Goal: Task Accomplishment & Management: Use online tool/utility

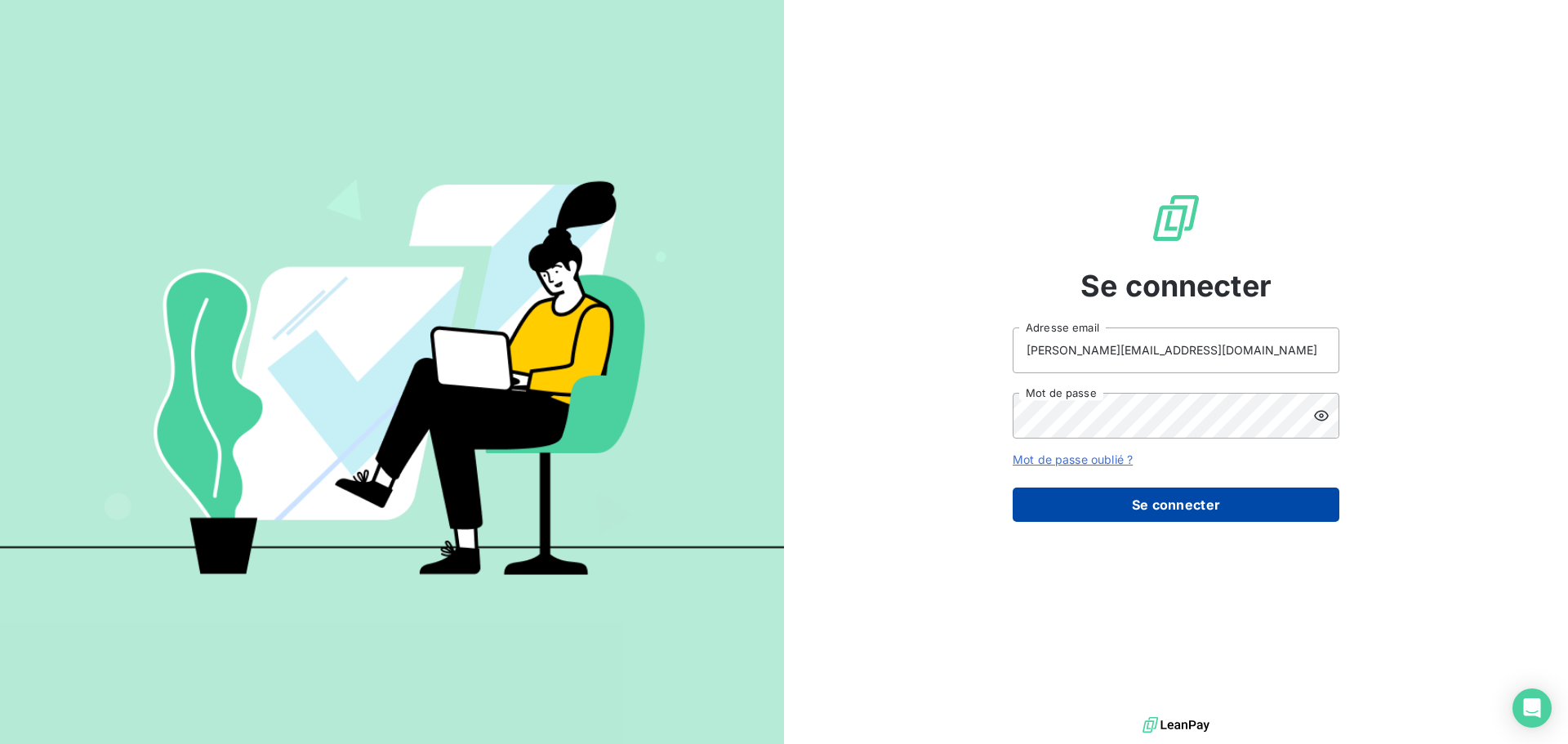
click at [1211, 508] on button "Se connecter" at bounding box center [1176, 505] width 327 height 34
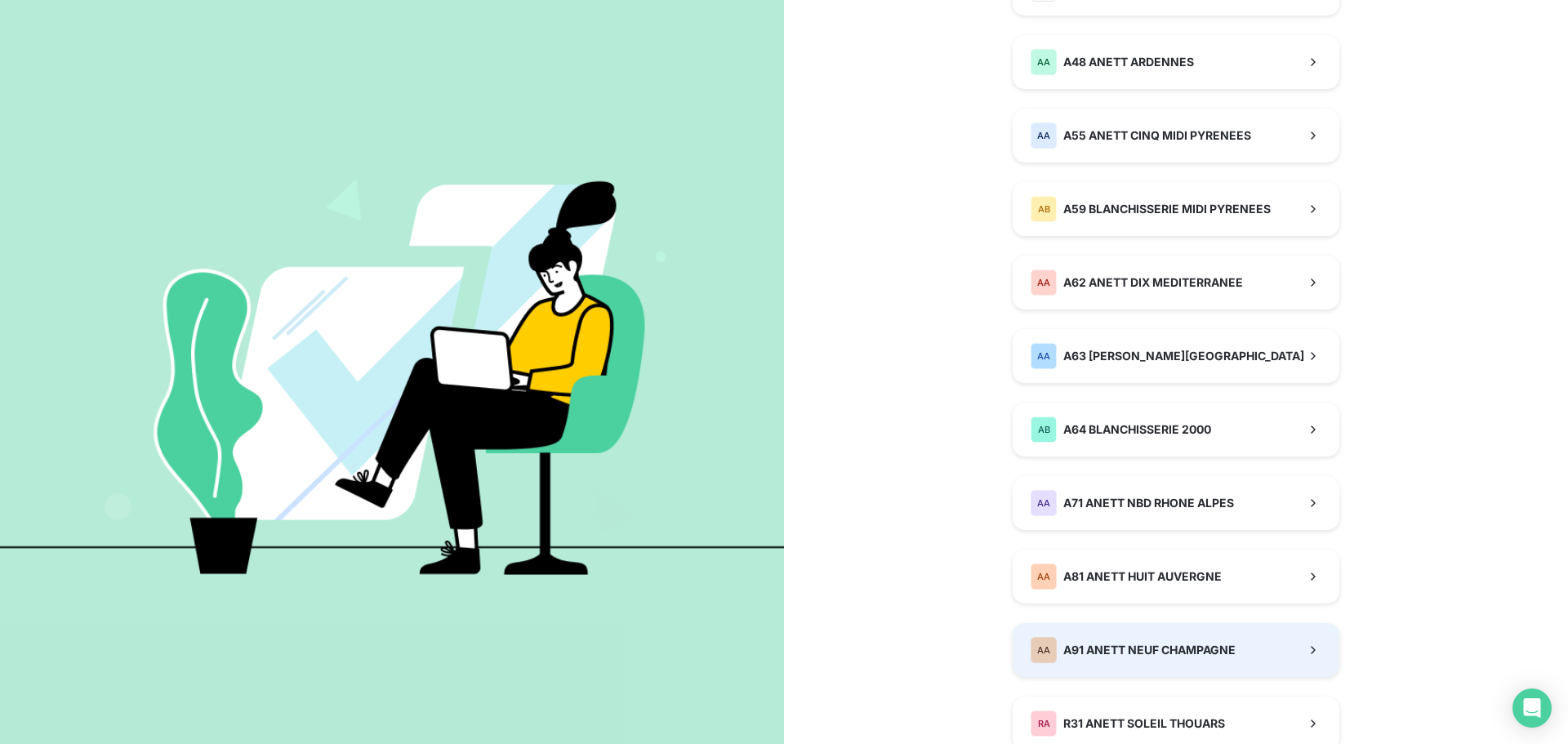
scroll to position [898, 0]
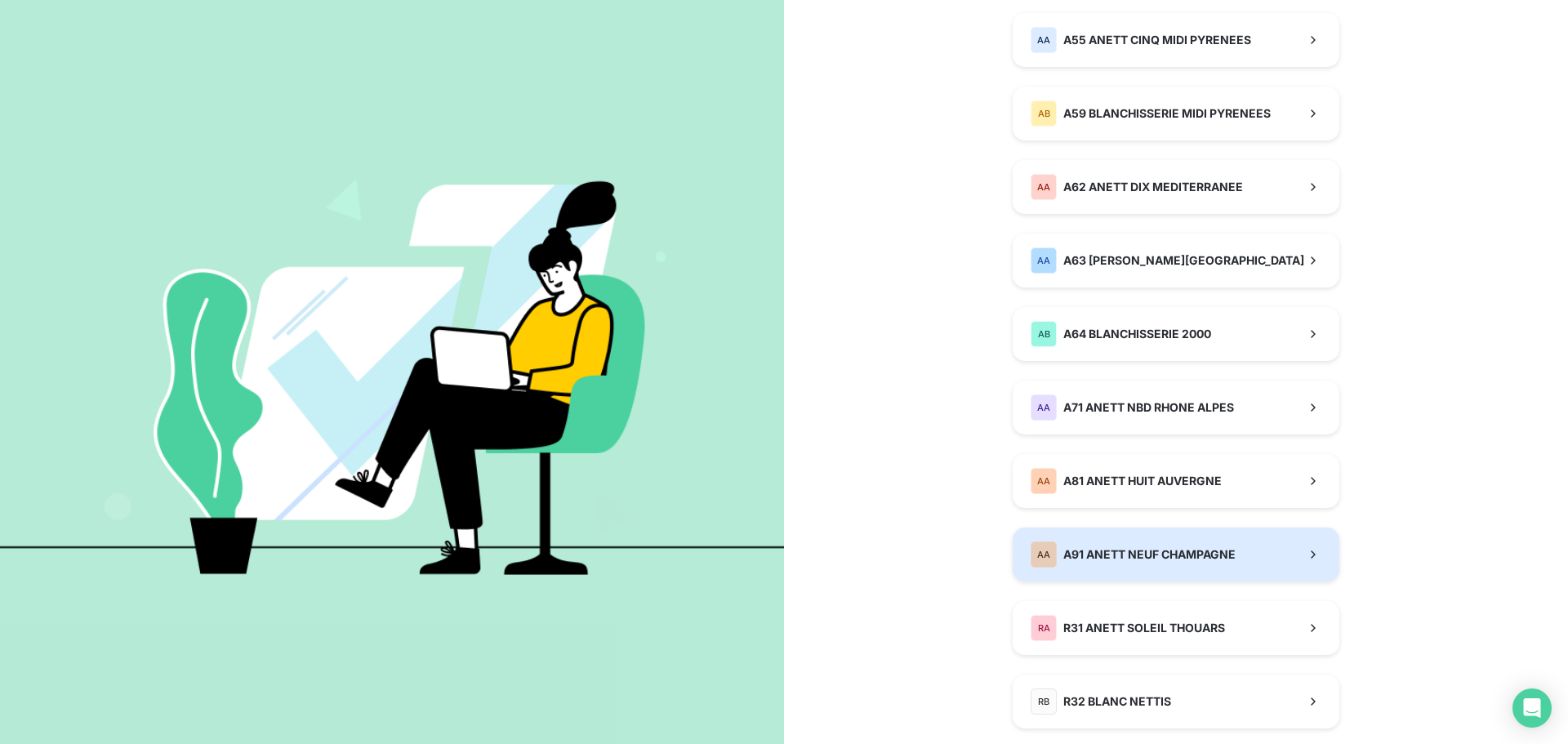
click at [1082, 563] on div "AA A91 ANETT NEUF CHAMPAGNE" at bounding box center [1133, 555] width 205 height 26
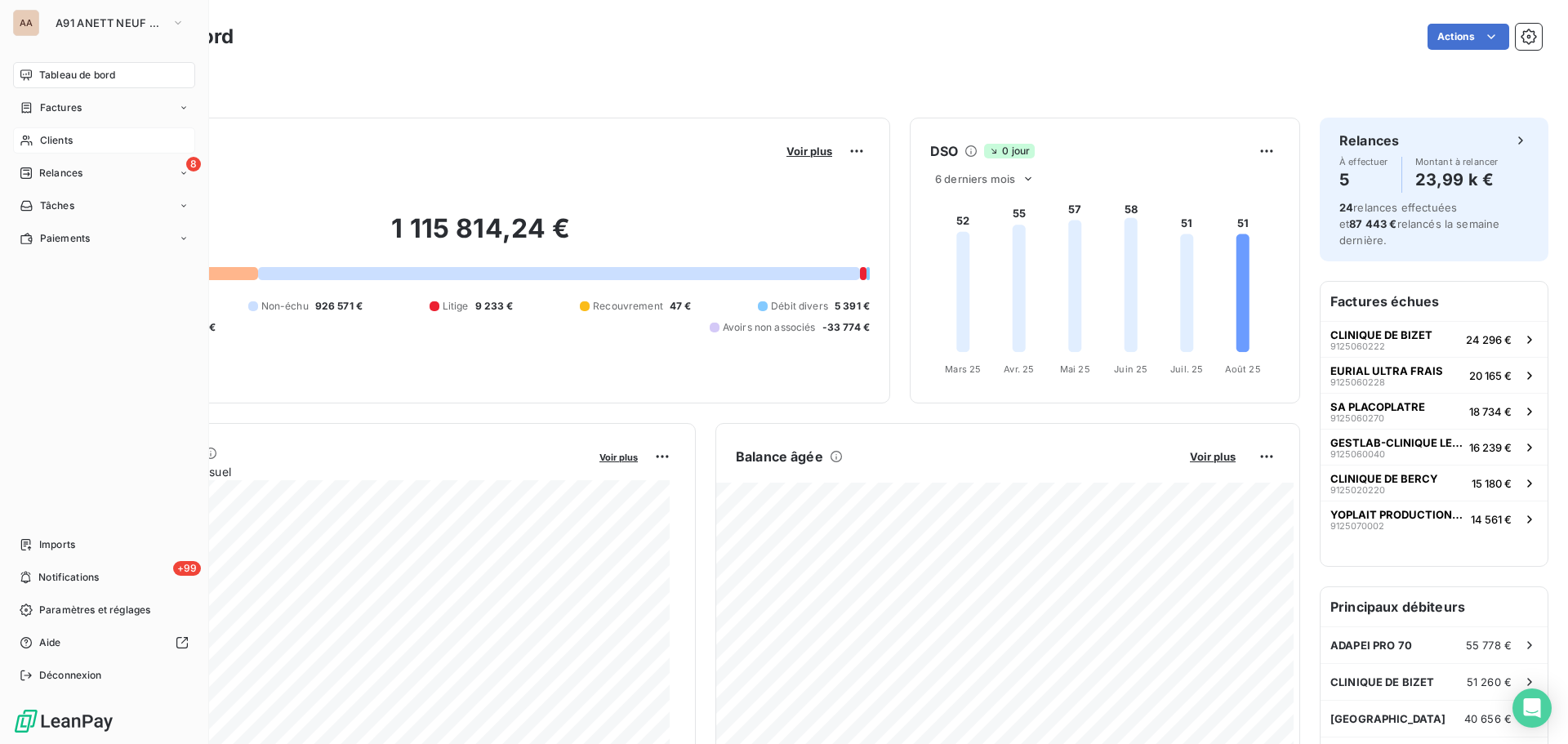
click at [43, 142] on span "Clients" at bounding box center [57, 140] width 33 height 15
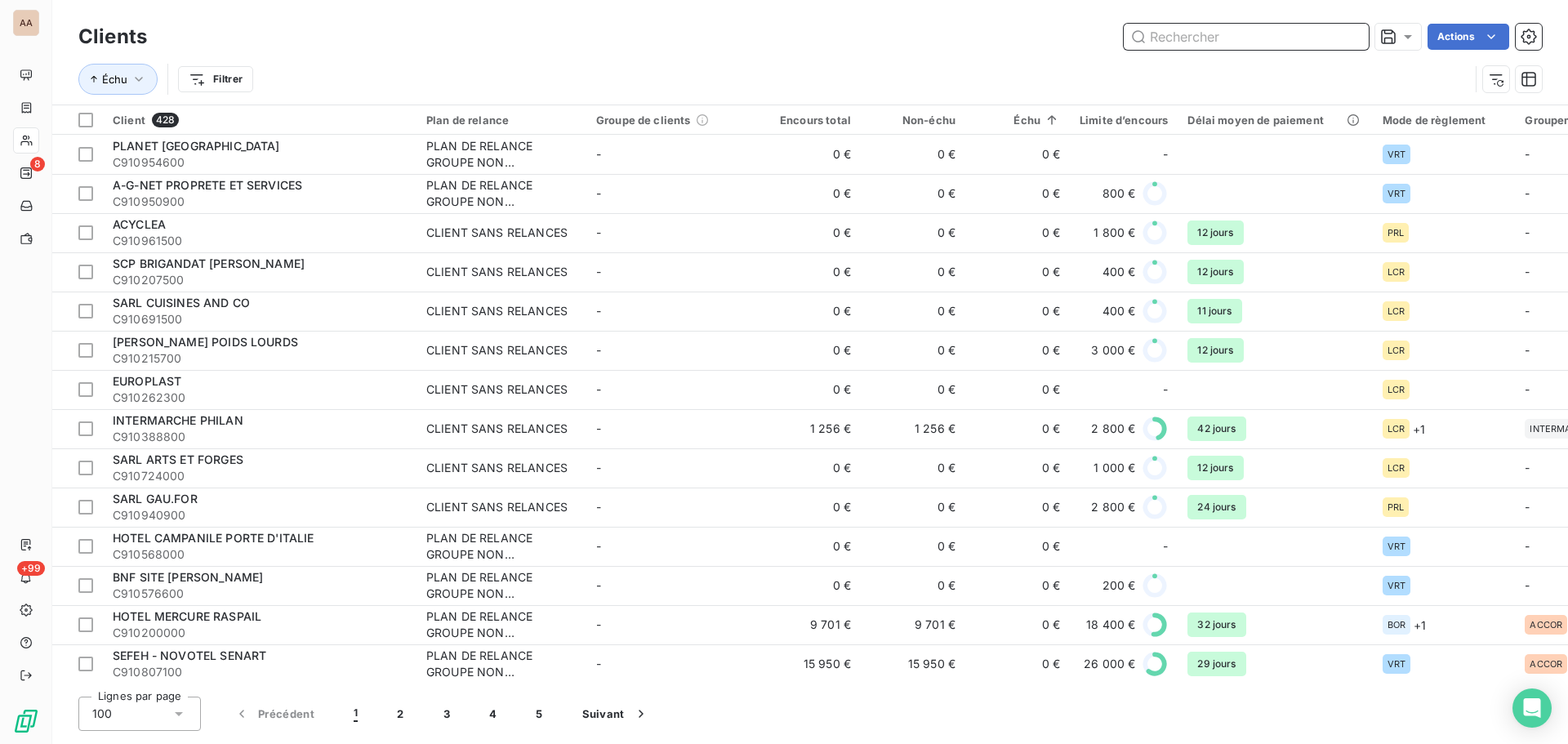
click at [1248, 32] on input "text" at bounding box center [1246, 37] width 245 height 26
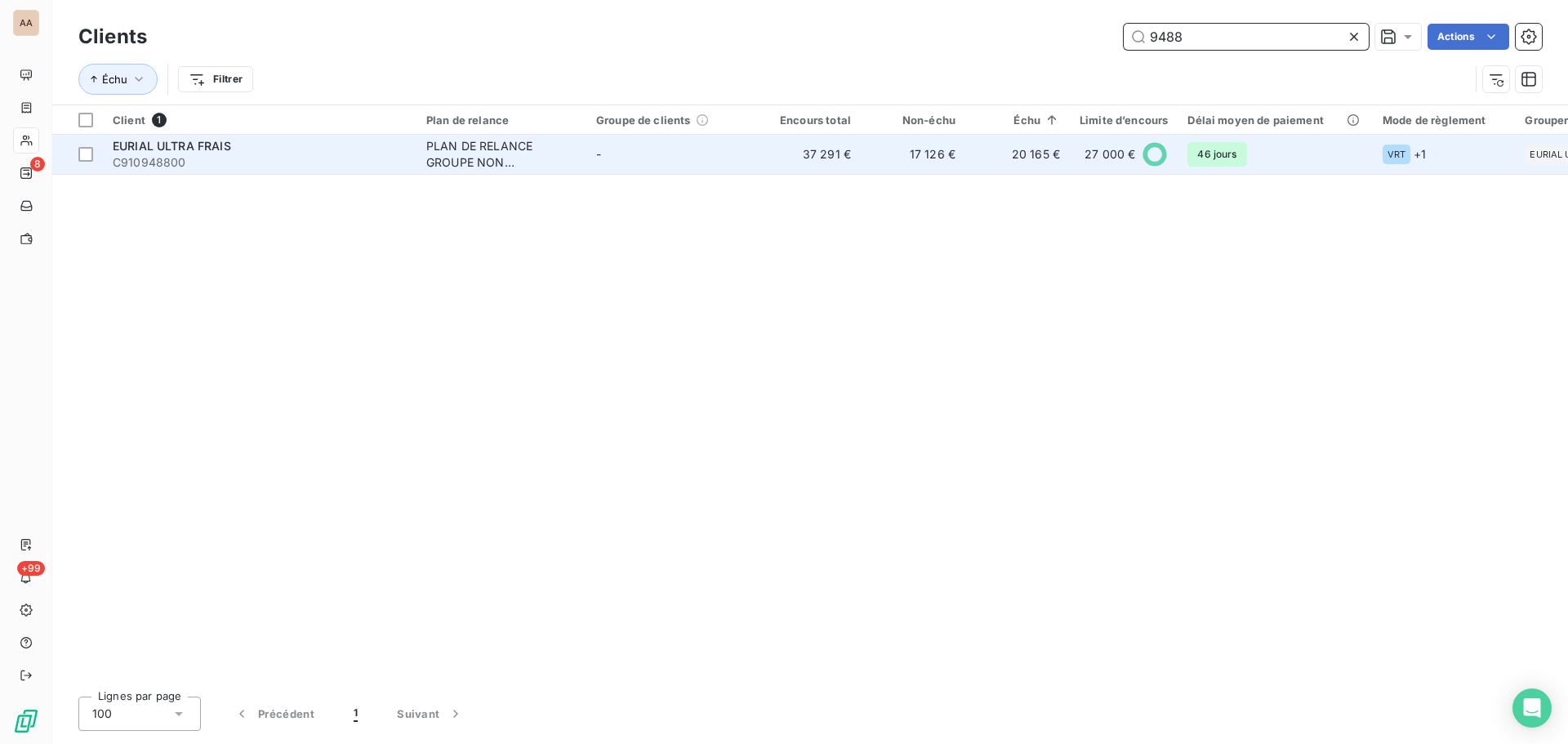
type input "9488"
click at [245, 157] on span "C910948800" at bounding box center [260, 162] width 294 height 16
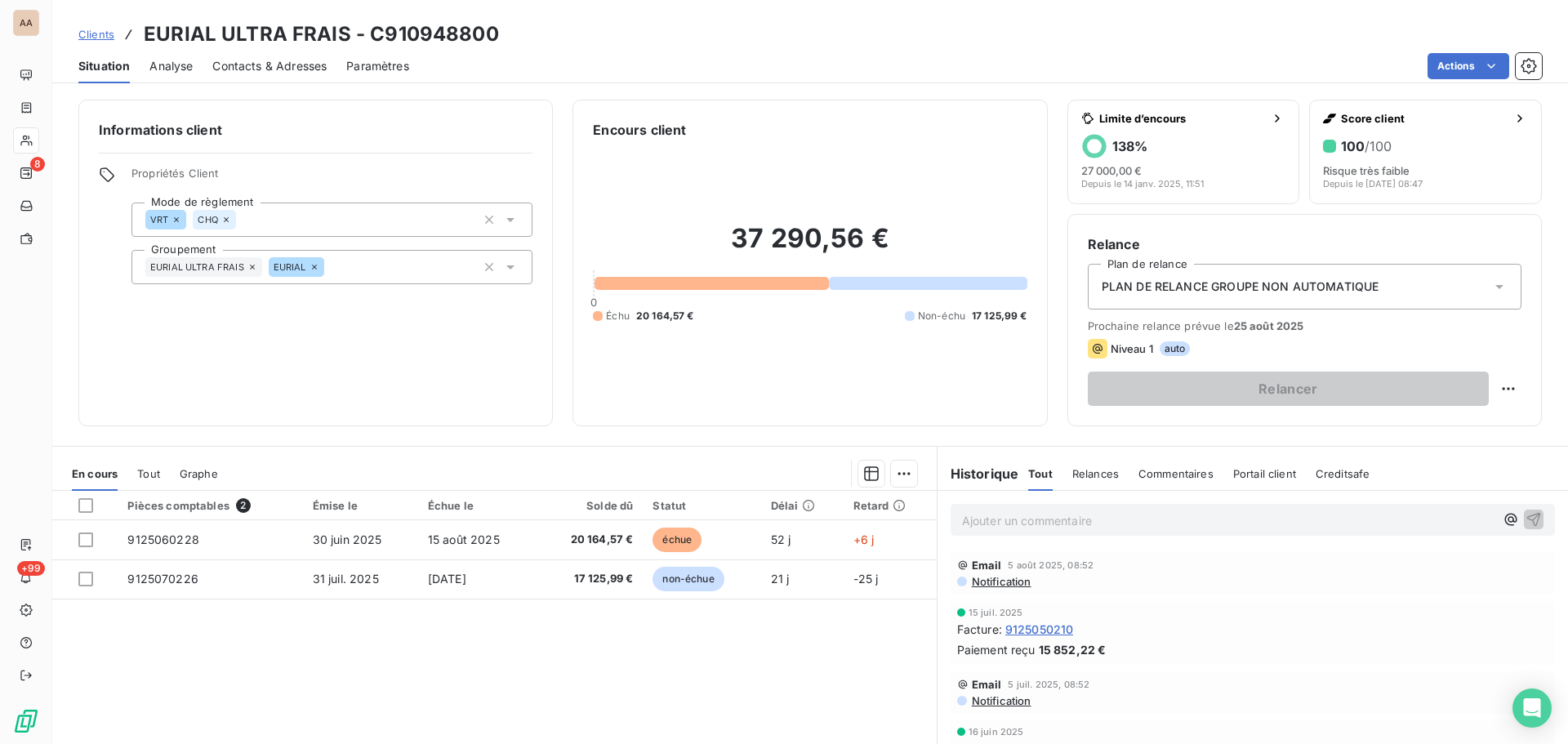
click at [1076, 474] on span "Relances" at bounding box center [1095, 474] width 47 height 13
click at [1168, 474] on span "Commentaires" at bounding box center [1178, 474] width 75 height 13
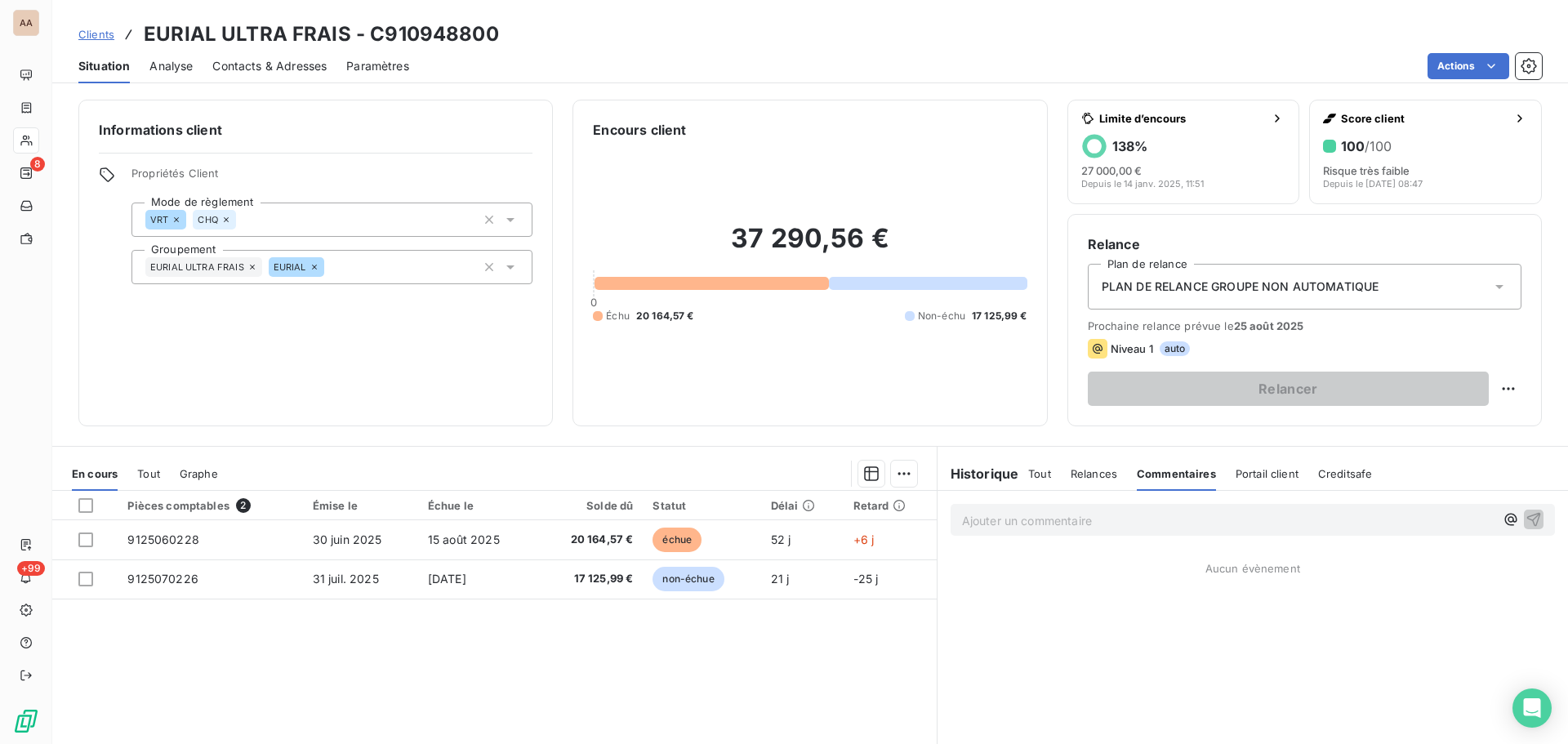
click at [1073, 468] on span "Relances" at bounding box center [1094, 474] width 47 height 13
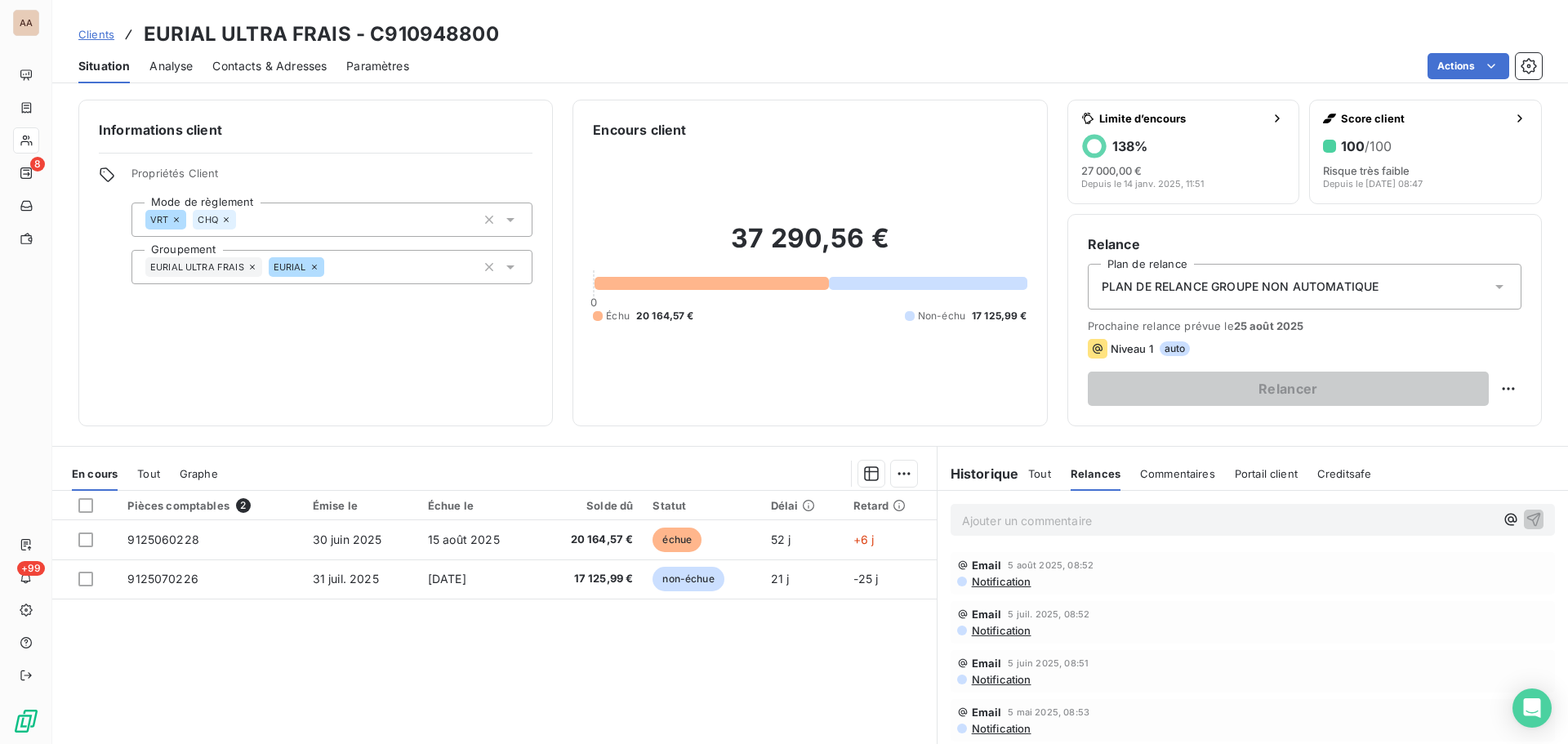
click at [1014, 525] on p "Ajouter un commentaire ﻿" at bounding box center [1228, 520] width 532 height 20
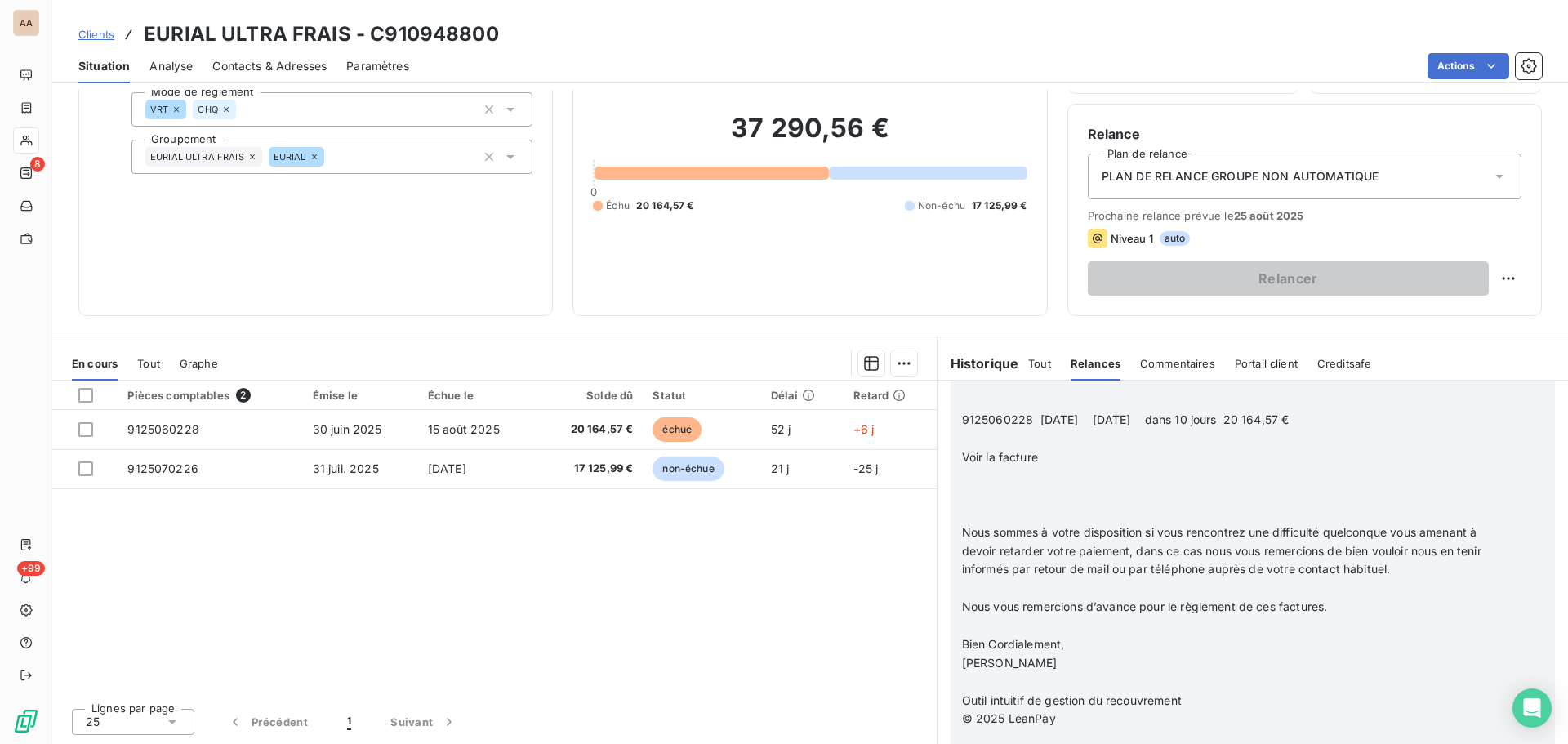
scroll to position [1264, 0]
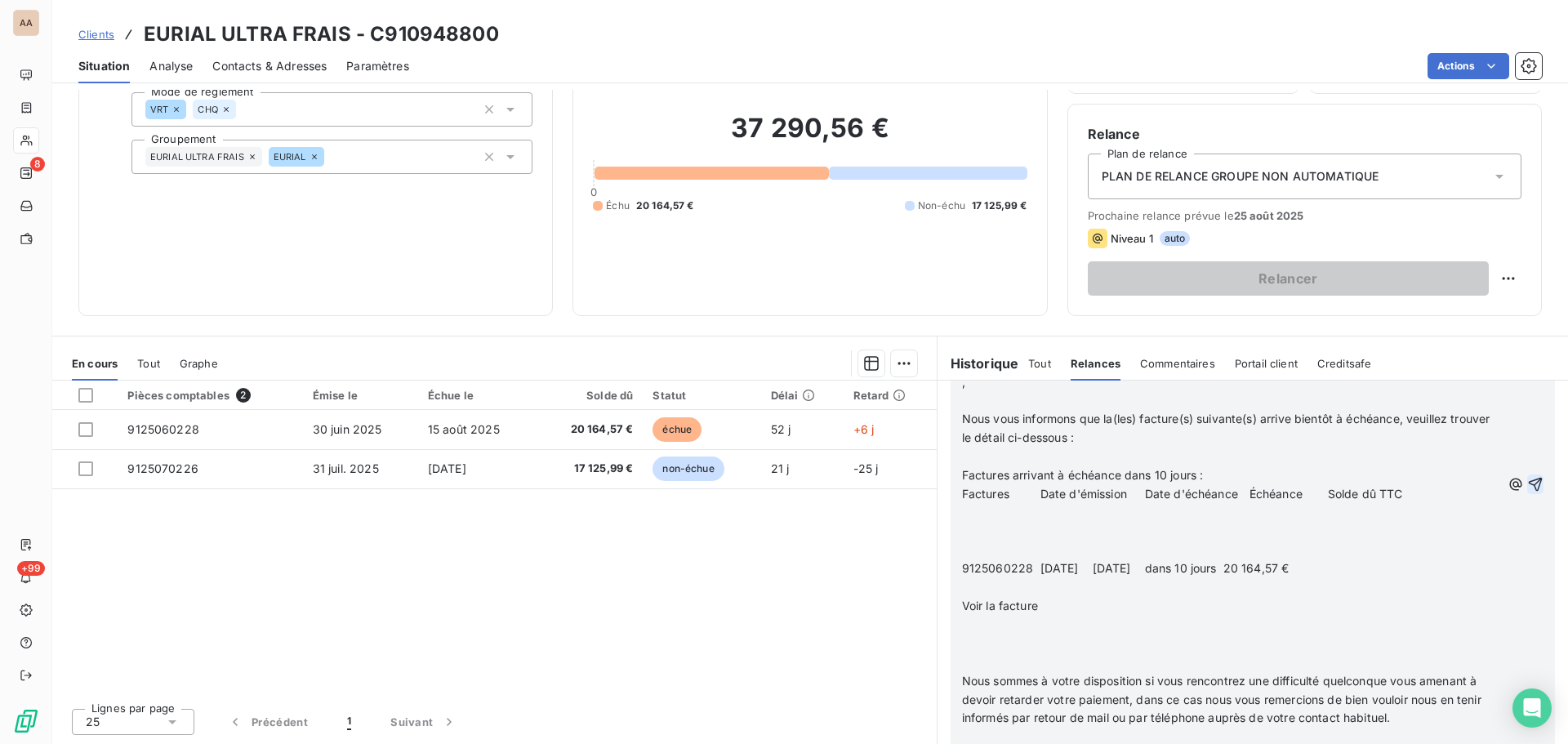
click at [1529, 492] on icon "button" at bounding box center [1535, 484] width 14 height 14
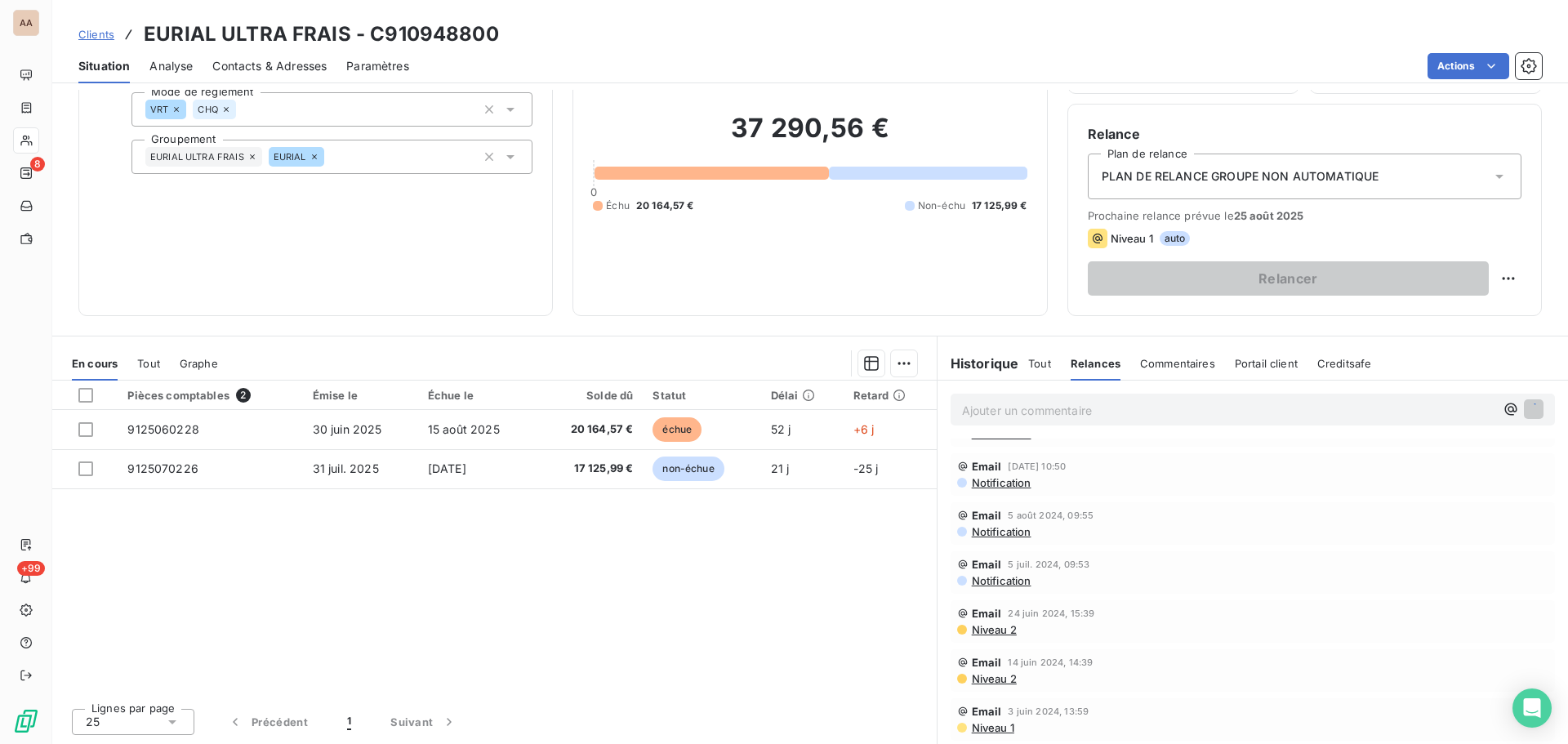
scroll to position [332, 0]
click at [985, 411] on p "Ajouter un commentaire ﻿" at bounding box center [1228, 410] width 532 height 20
click at [1152, 362] on span "Commentaires" at bounding box center [1178, 364] width 75 height 13
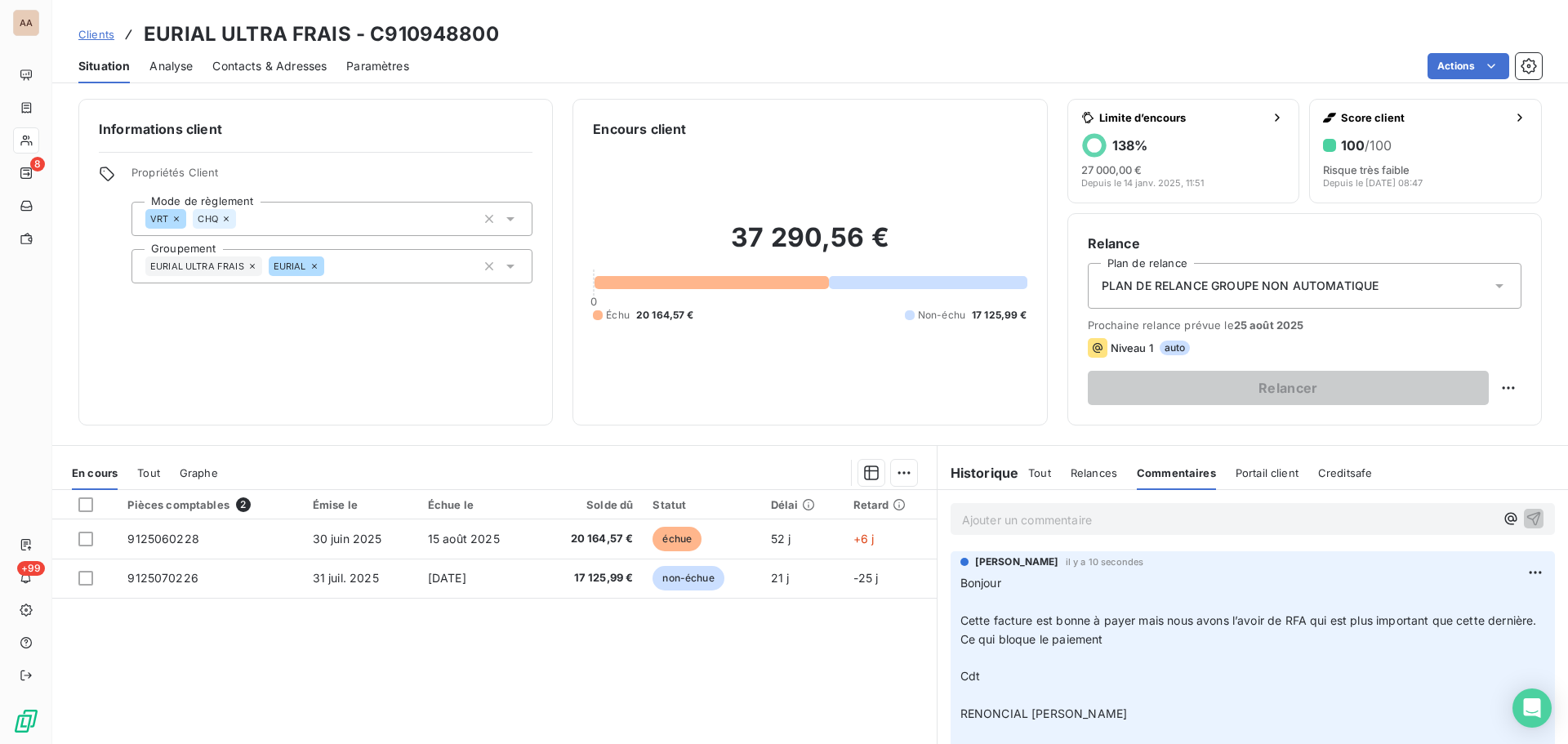
scroll to position [0, 0]
click at [1099, 477] on span "Relances" at bounding box center [1094, 474] width 47 height 13
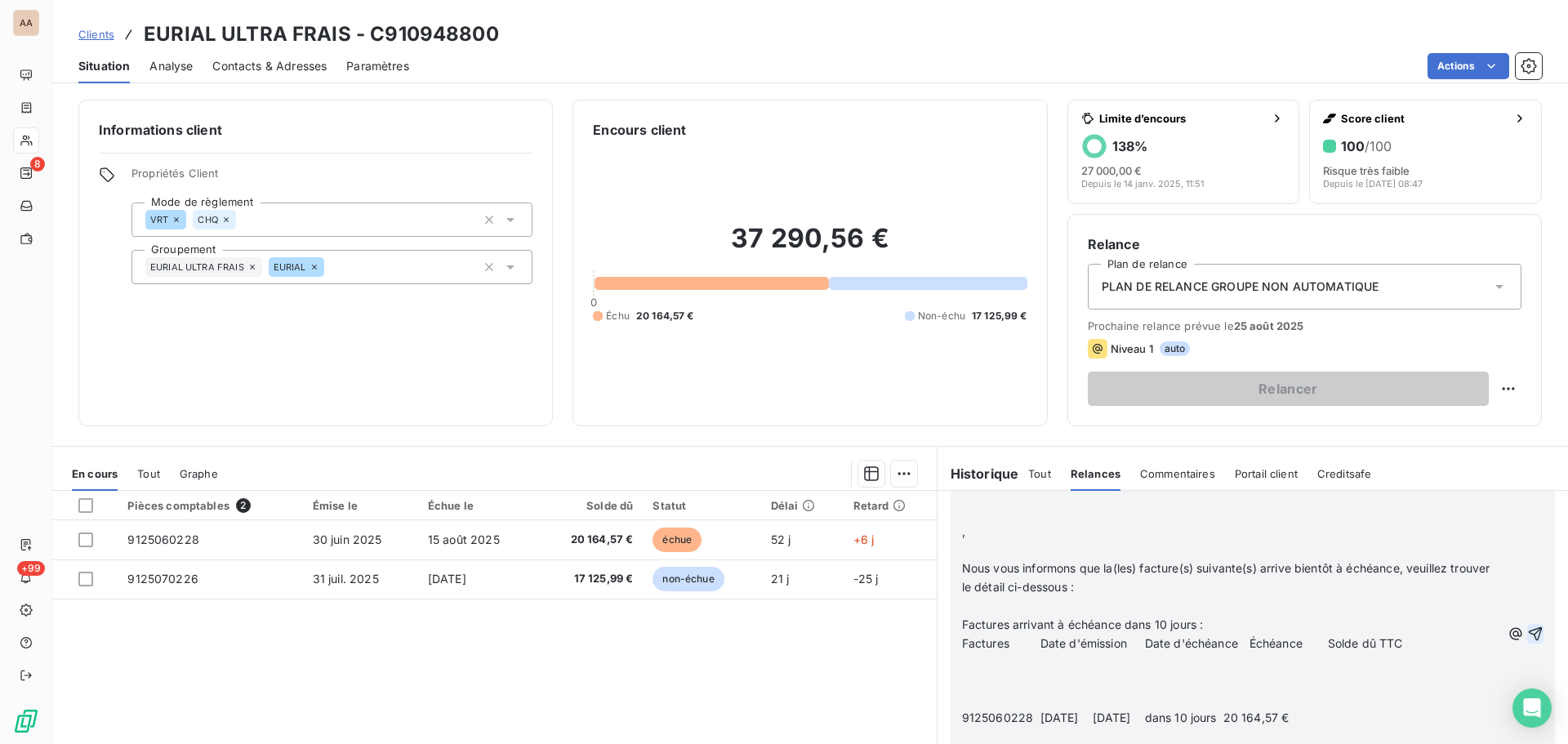
click at [1527, 642] on icon "button" at bounding box center [1535, 634] width 16 height 16
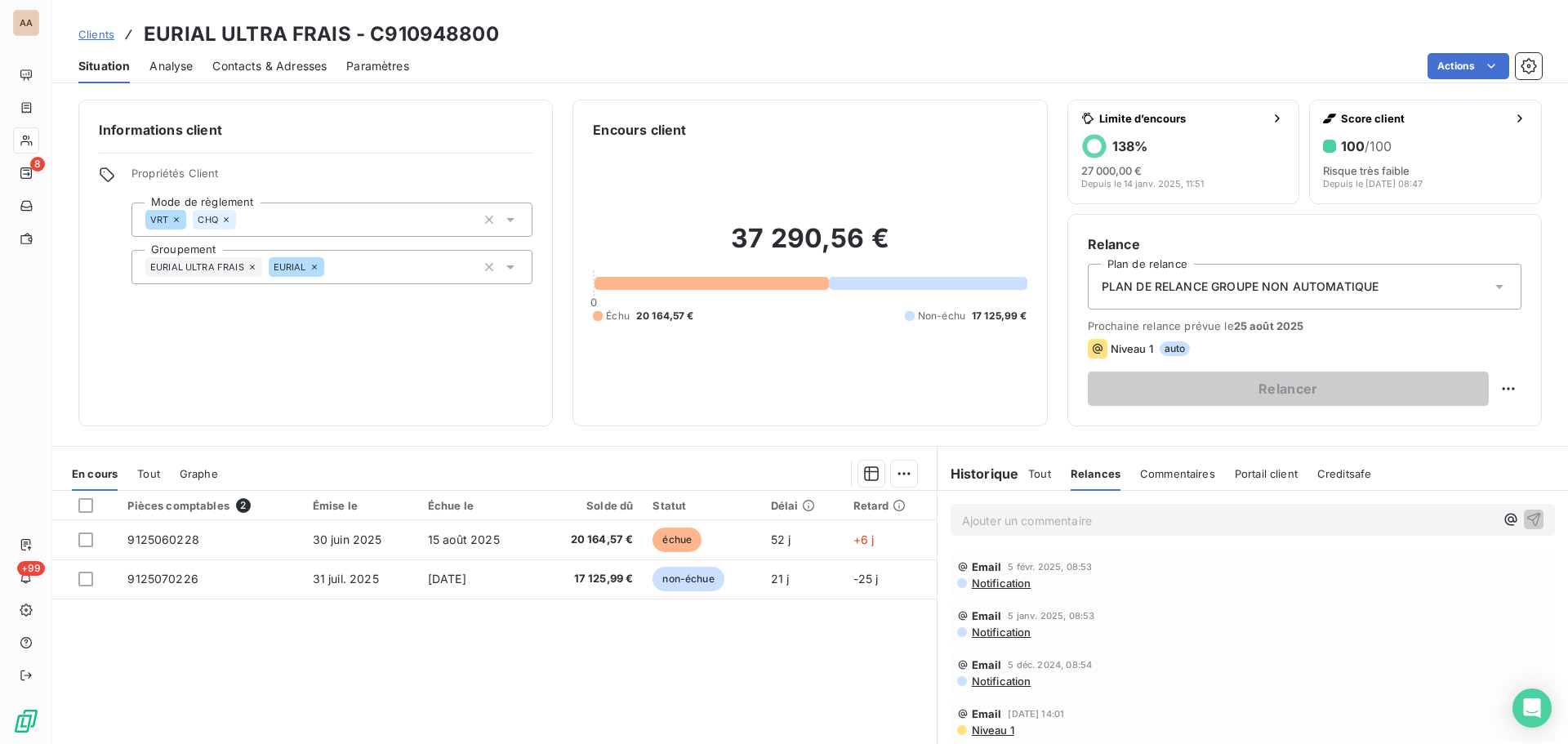
click at [1159, 474] on span "Commentaires" at bounding box center [1178, 474] width 75 height 13
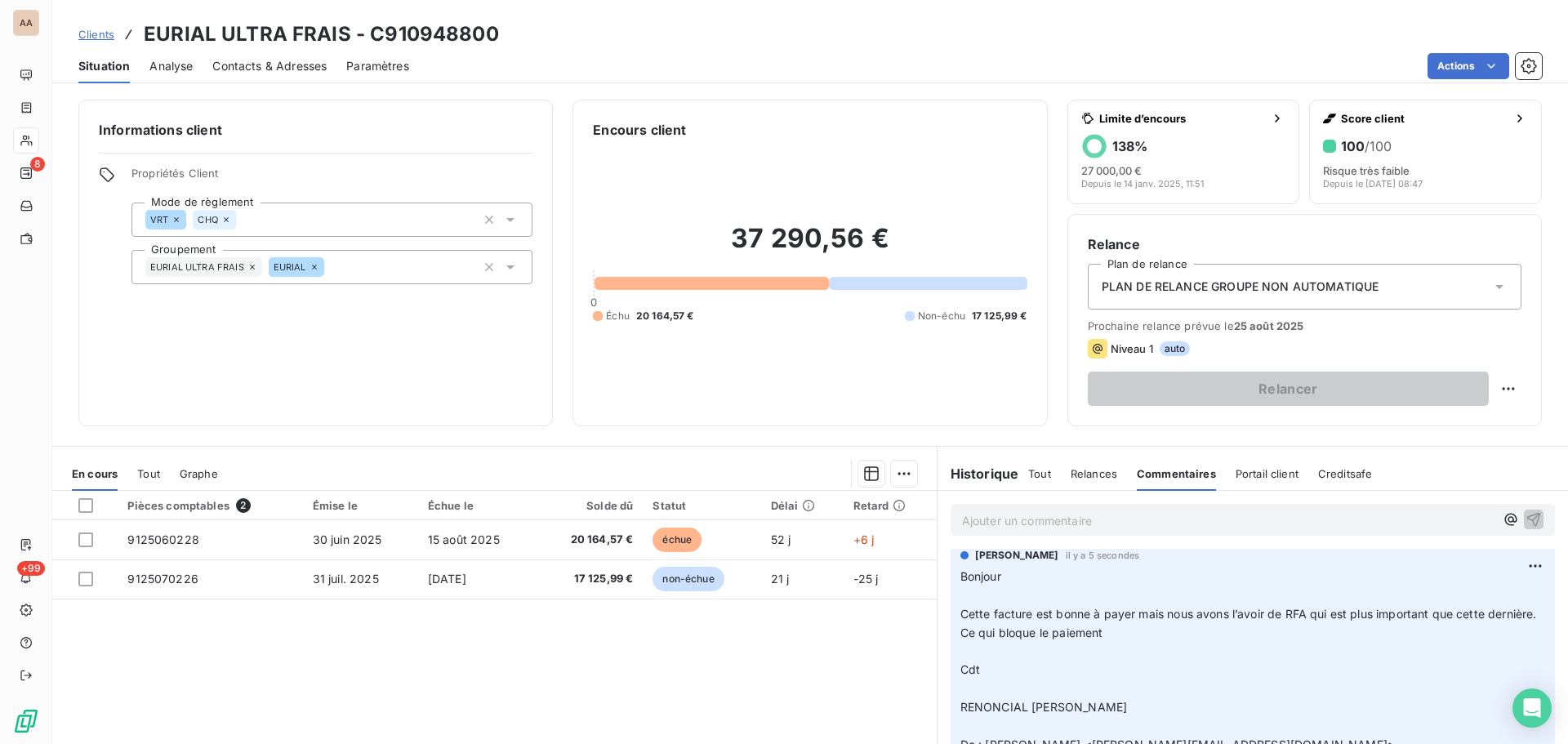
scroll to position [0, 0]
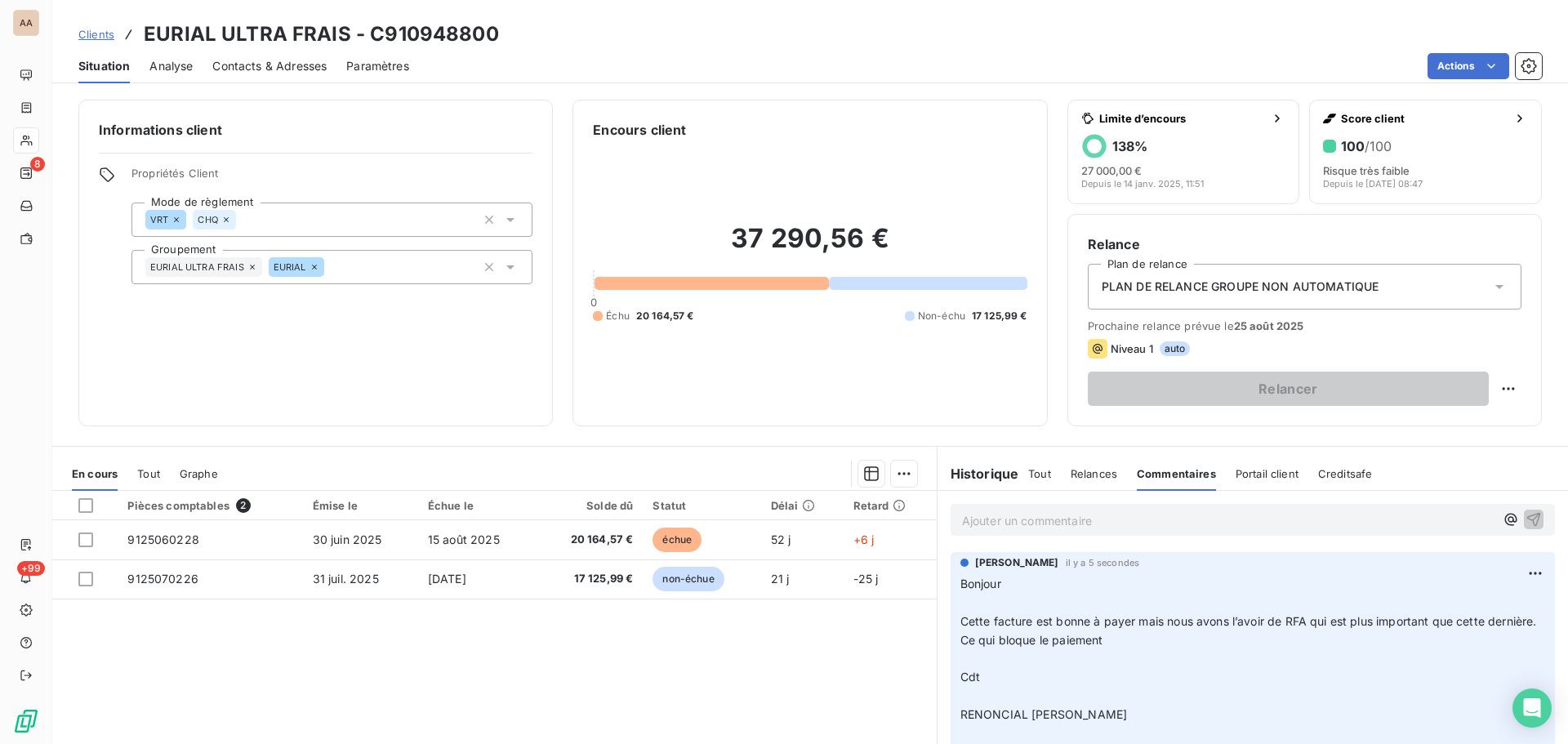
click at [1085, 482] on div "Relances" at bounding box center [1094, 474] width 47 height 34
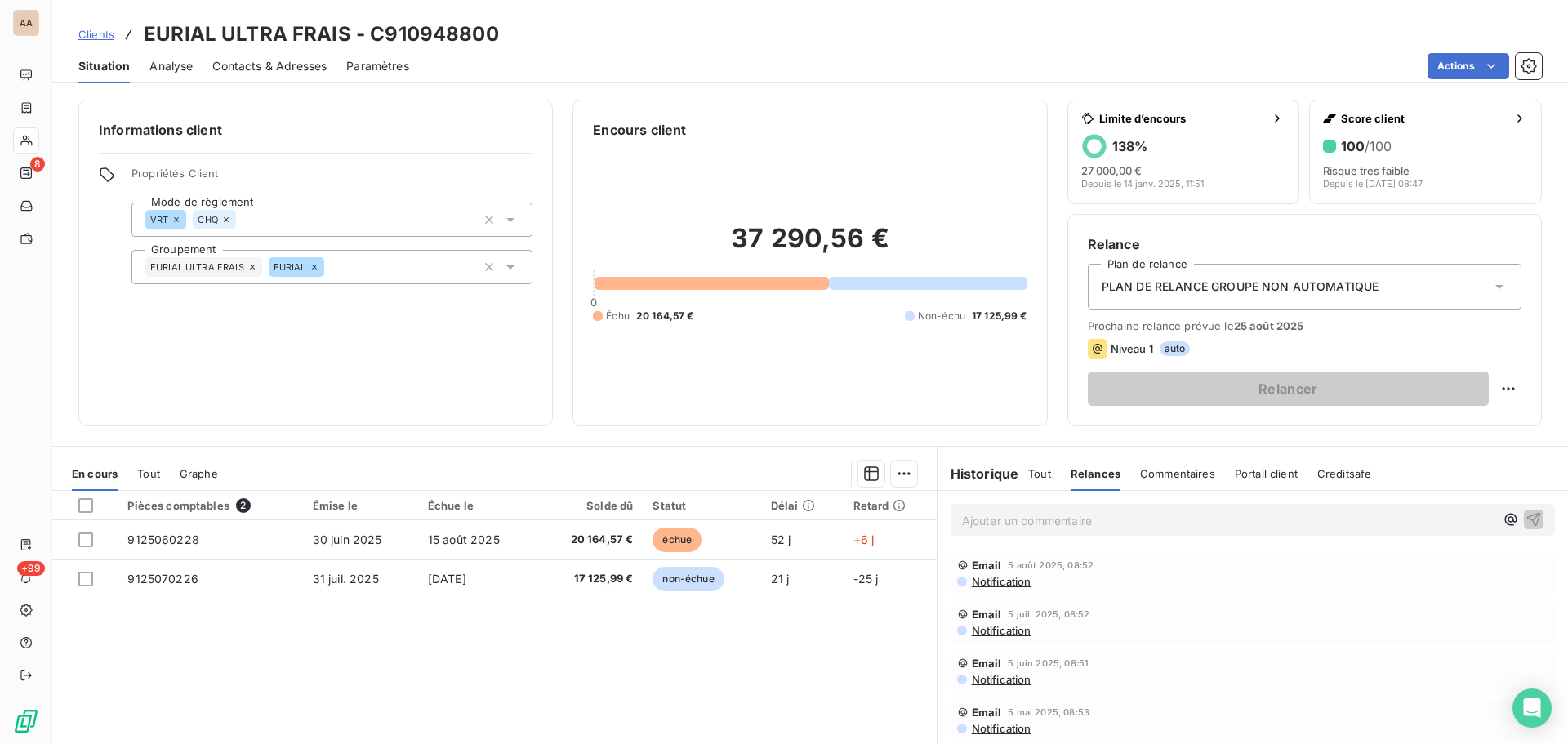
click at [1028, 473] on span "Tout" at bounding box center [1040, 474] width 23 height 13
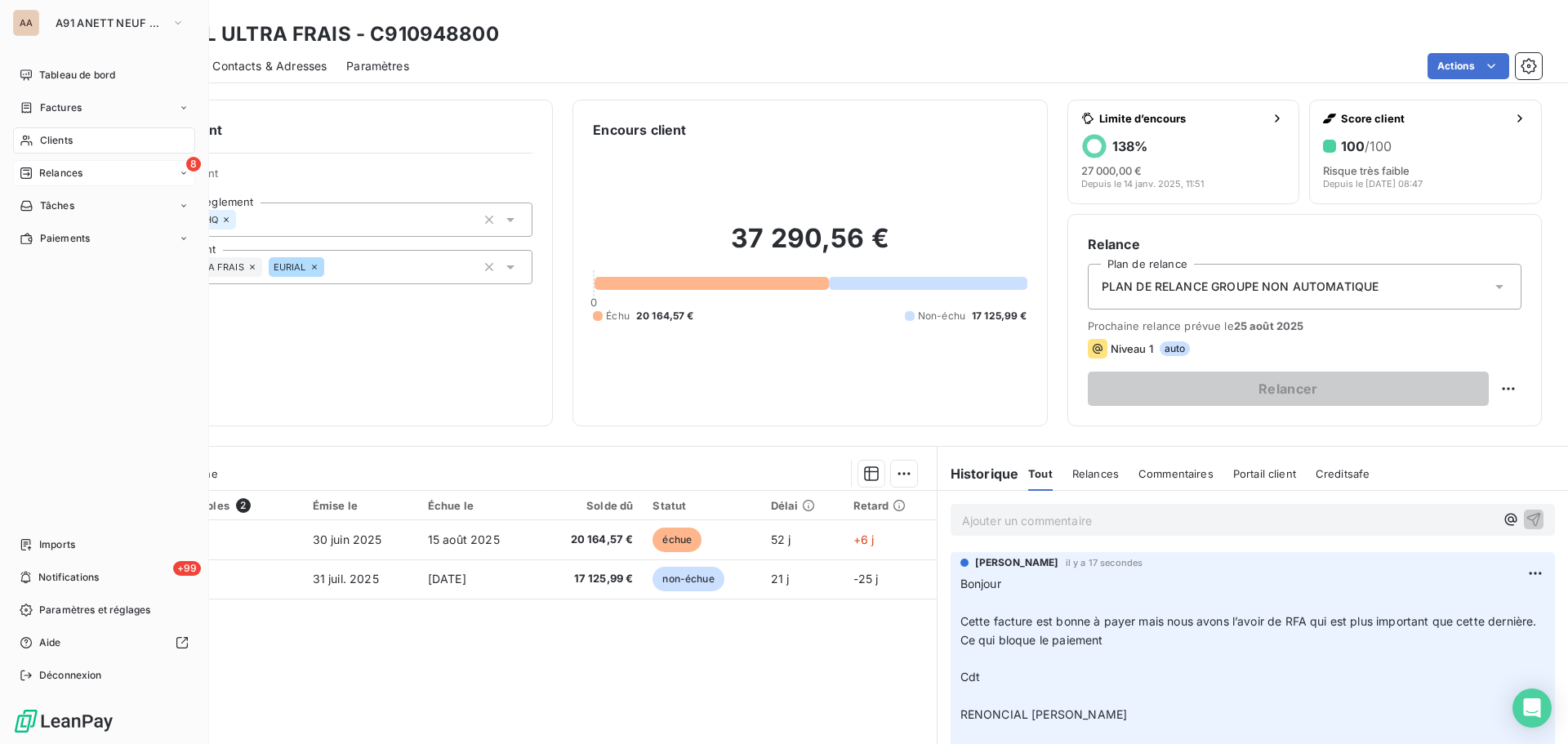
click at [49, 173] on span "Relances" at bounding box center [61, 173] width 43 height 15
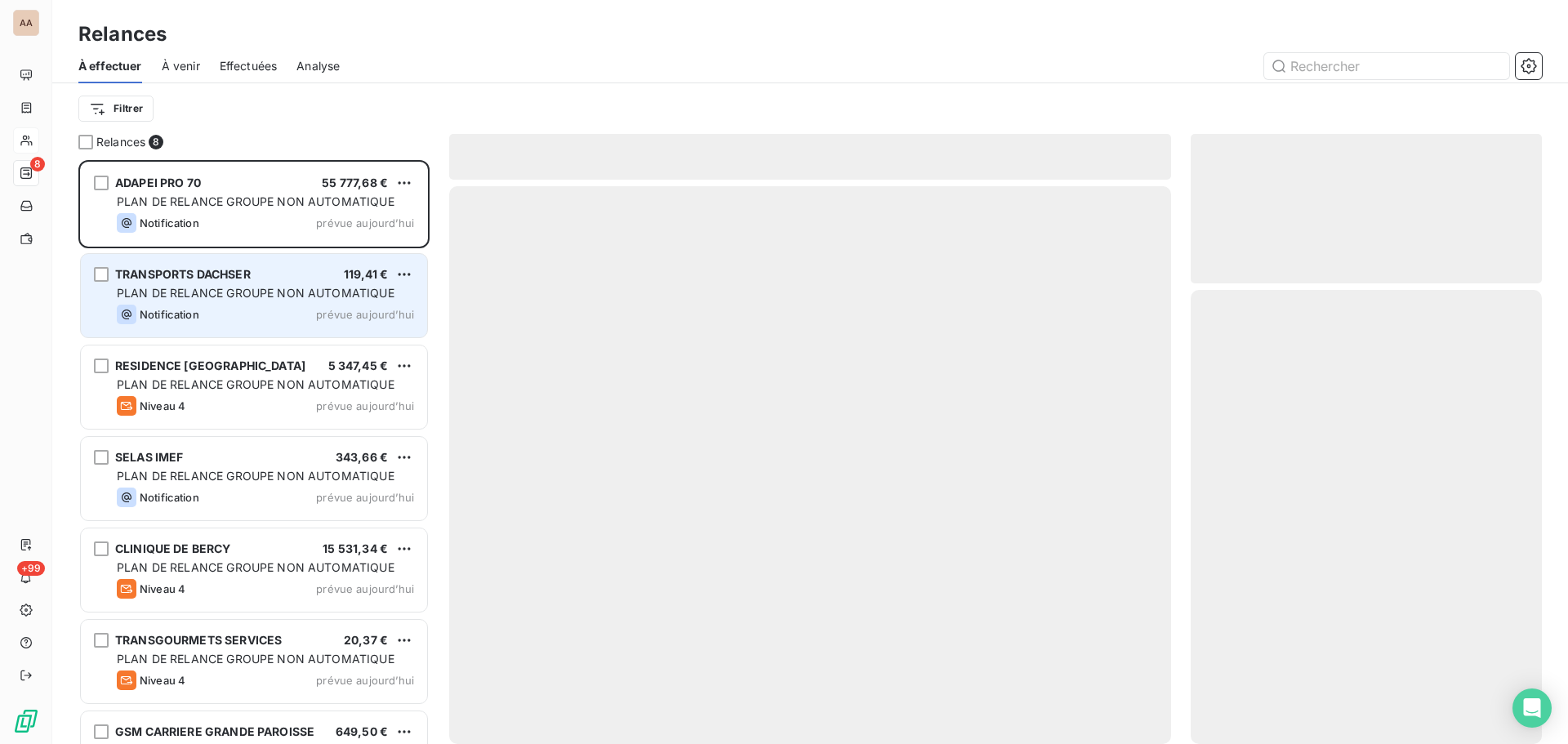
scroll to position [572, 339]
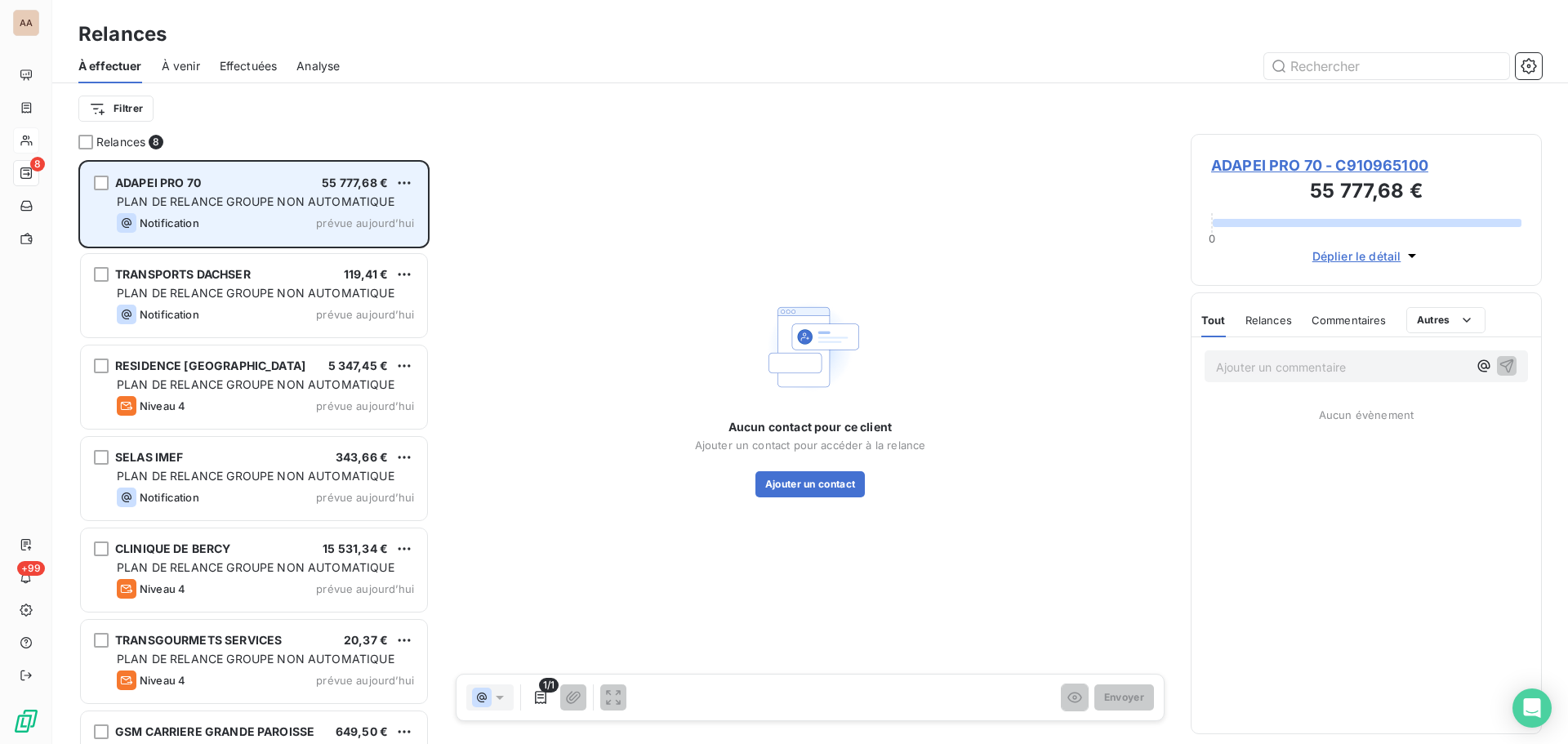
click at [167, 183] on span "ADAPEI PRO 70" at bounding box center [158, 182] width 86 height 14
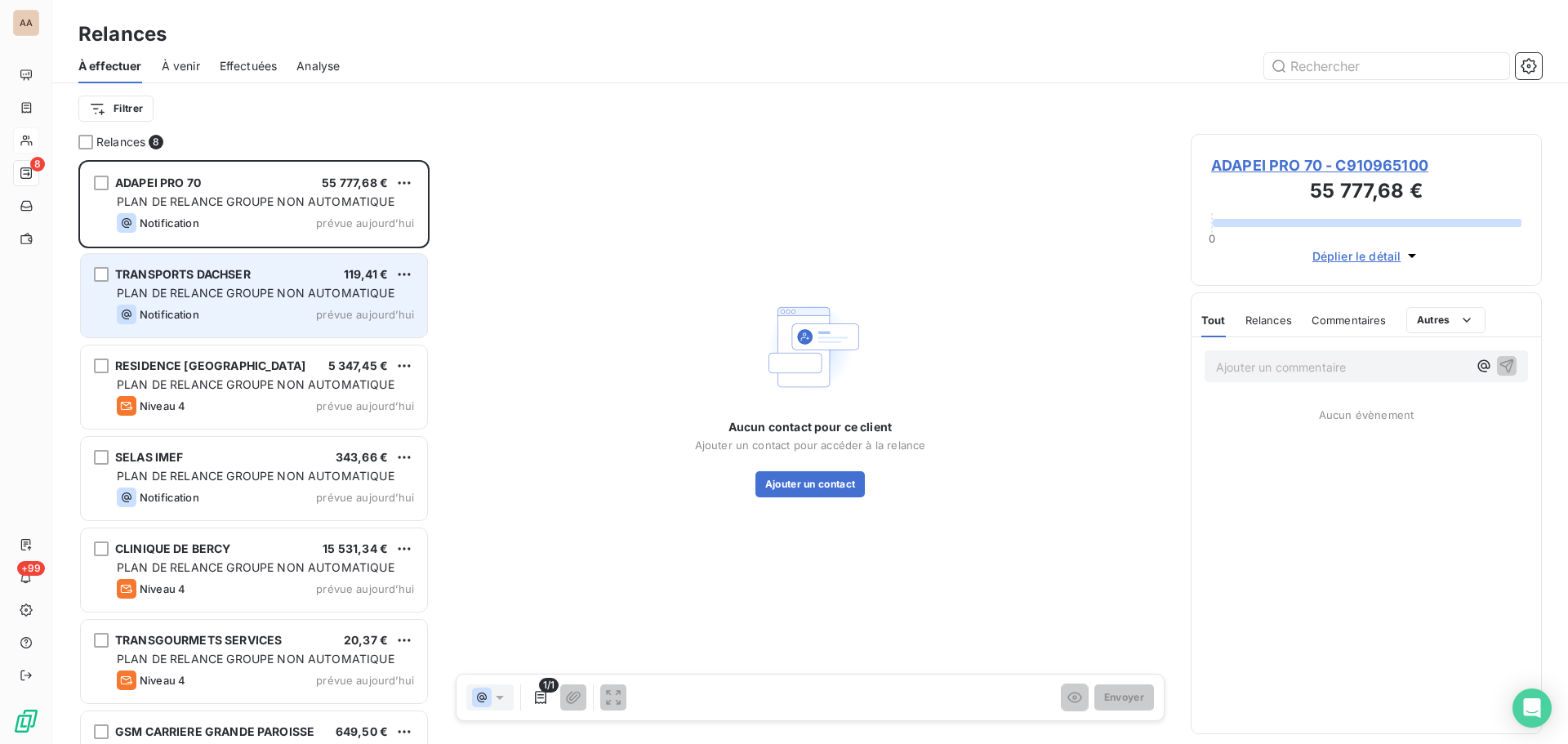
click at [188, 288] on span "PLAN DE RELANCE GROUPE NON AUTOMATIQUE" at bounding box center [256, 293] width 278 height 14
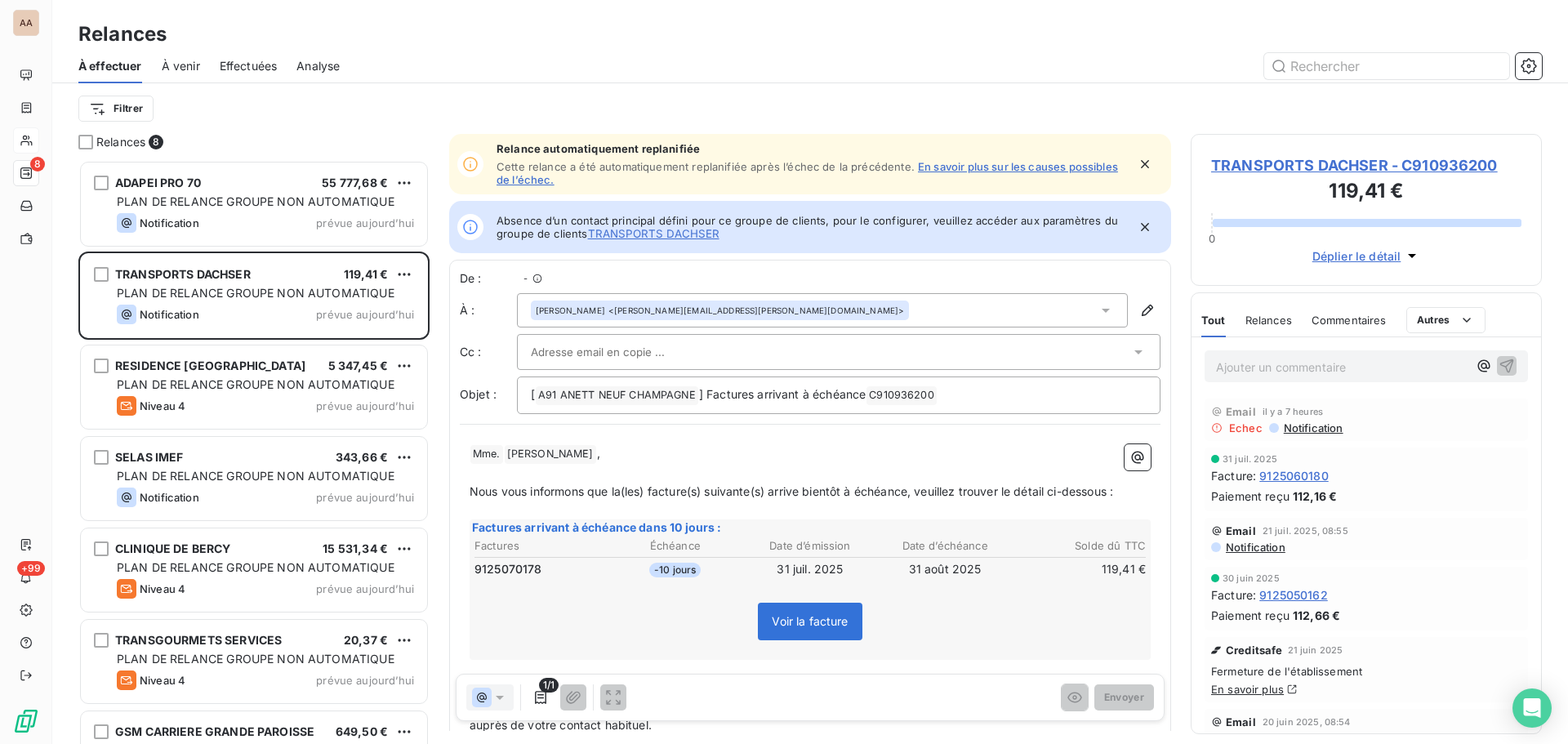
scroll to position [13, 13]
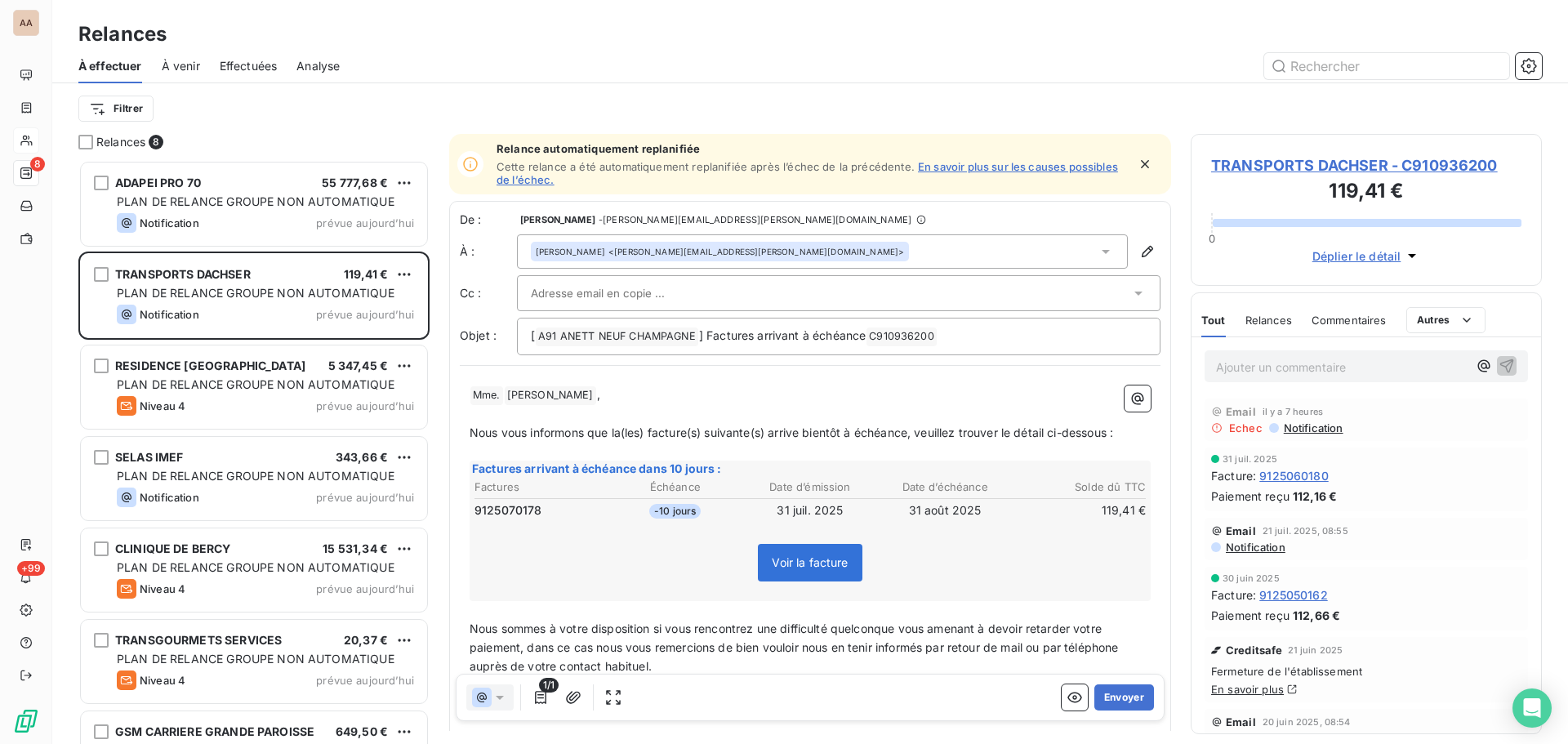
click at [1098, 252] on icon at bounding box center [1106, 252] width 16 height 16
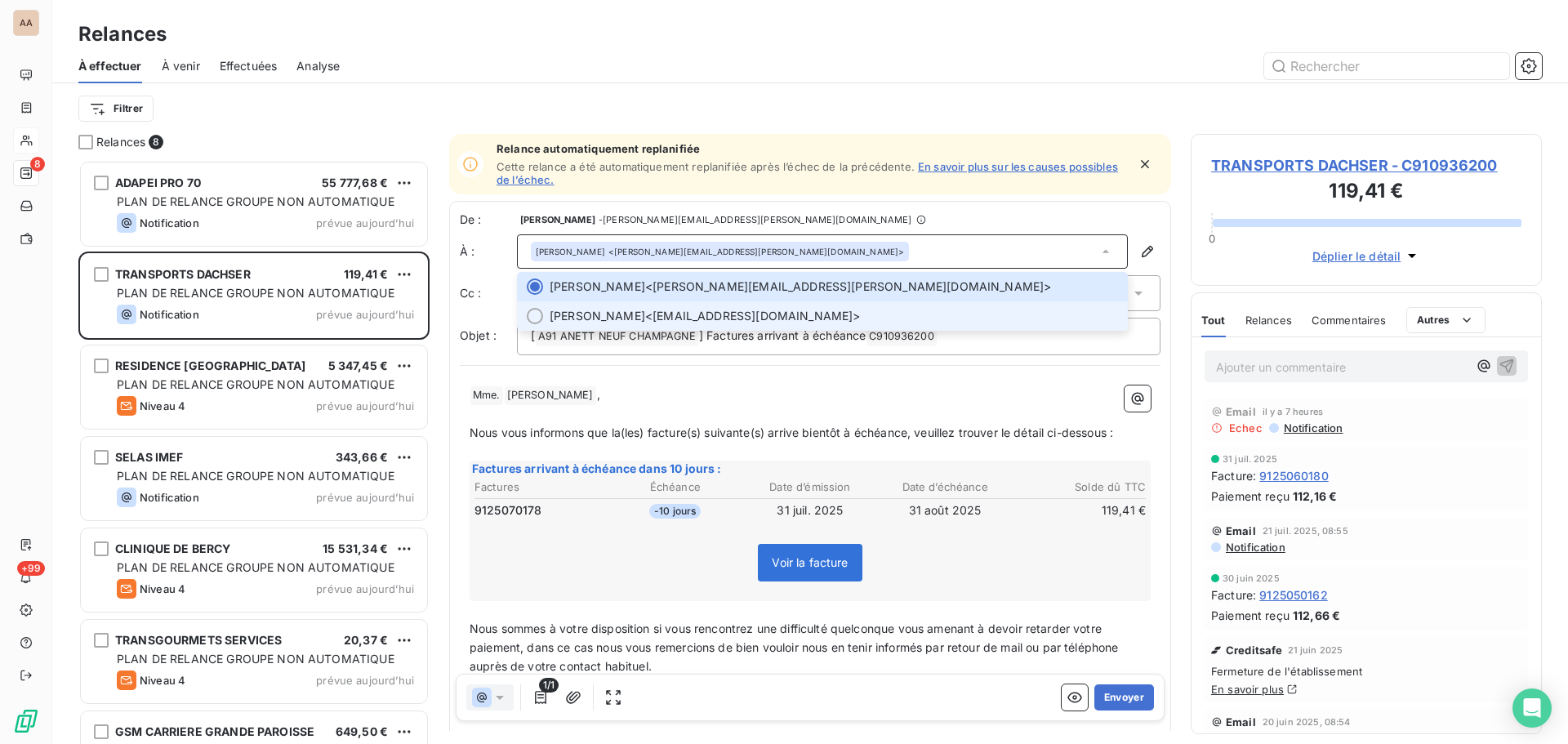
click at [645, 321] on span "[PERSON_NAME]" at bounding box center [597, 316] width 96 height 16
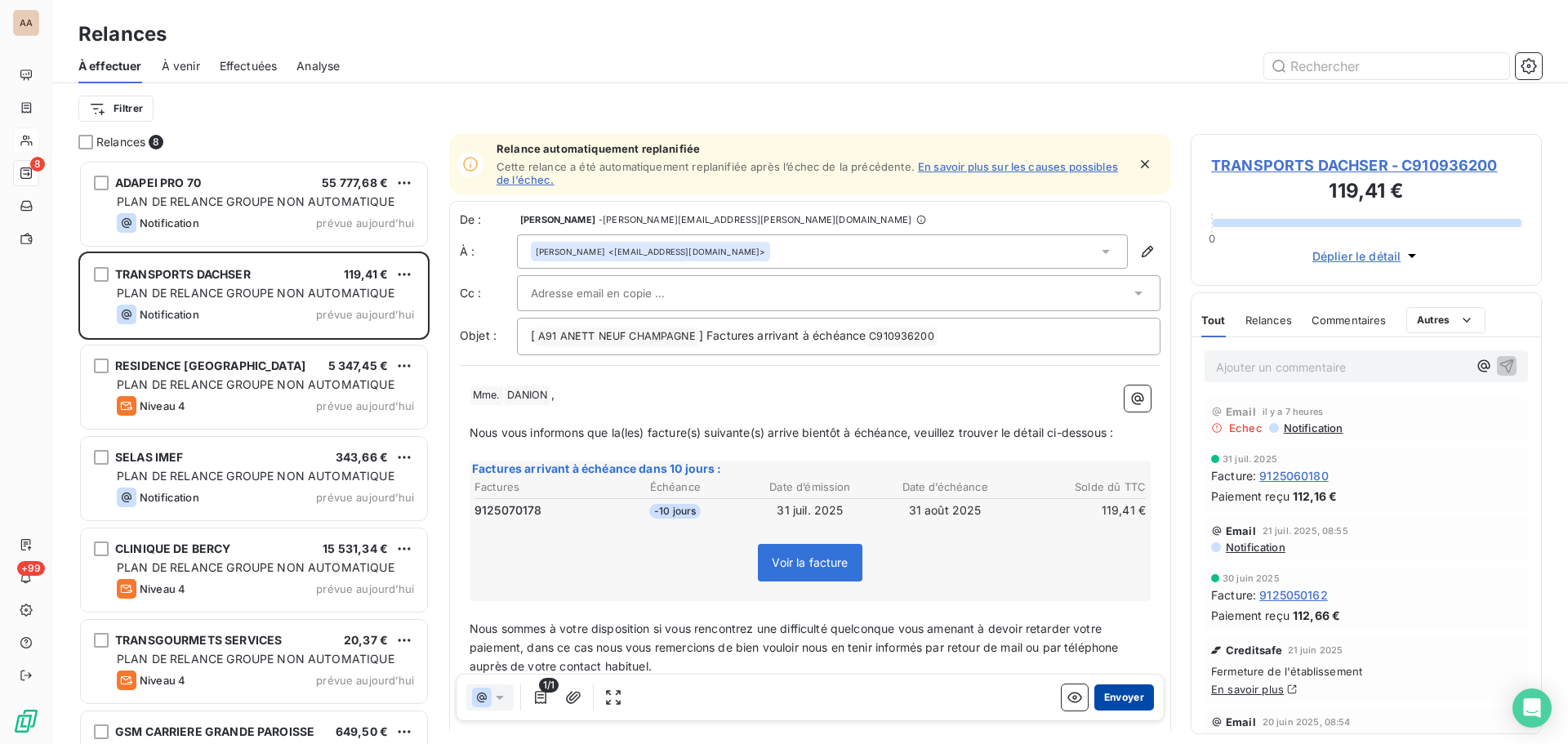
click at [1122, 702] on button "Envoyer" at bounding box center [1124, 697] width 60 height 26
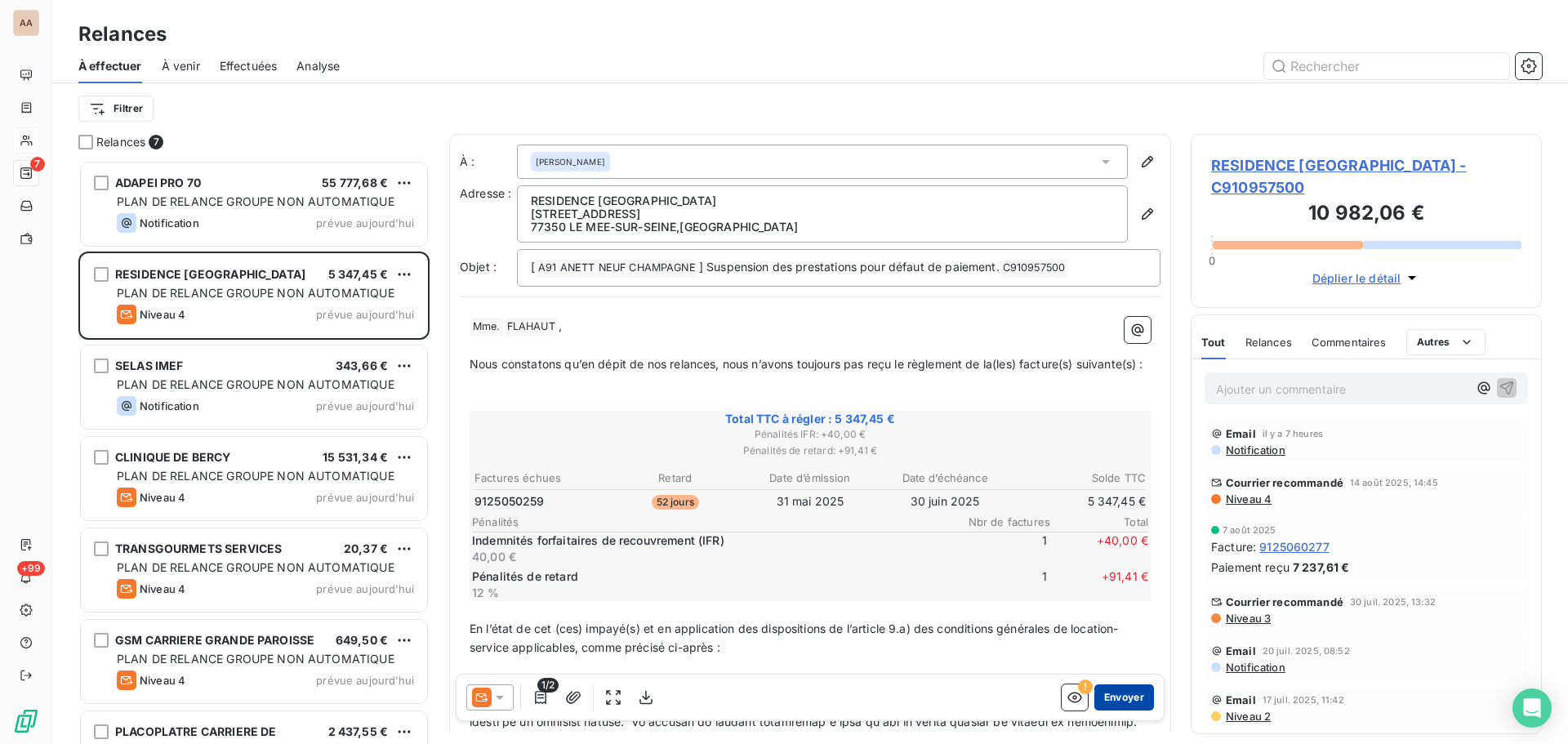
click at [1109, 705] on button "Envoyer" at bounding box center [1124, 697] width 60 height 26
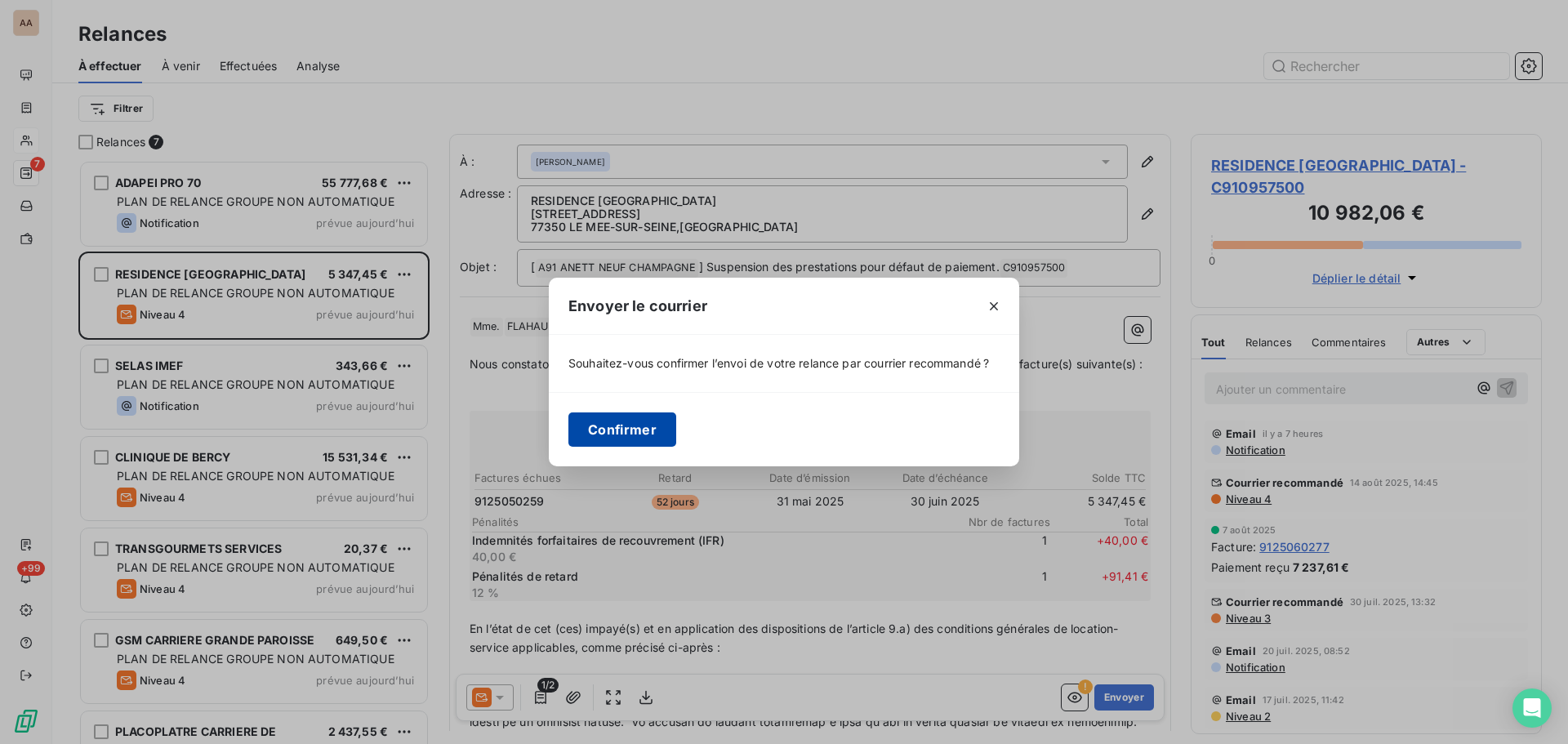
click at [619, 434] on button "Confirmer" at bounding box center [623, 429] width 108 height 34
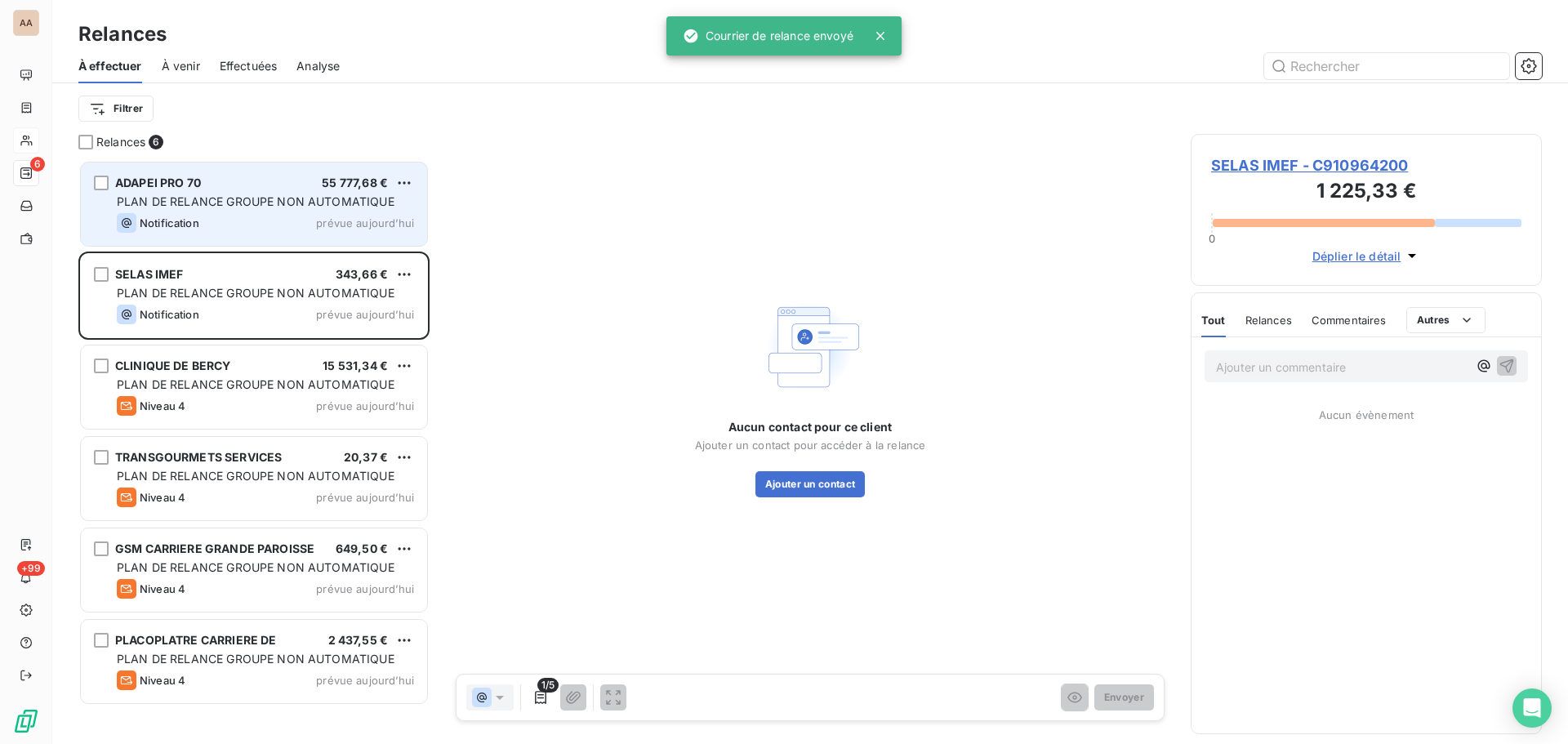
click at [250, 224] on div "Notification prévue aujourd’hui" at bounding box center [265, 223] width 297 height 20
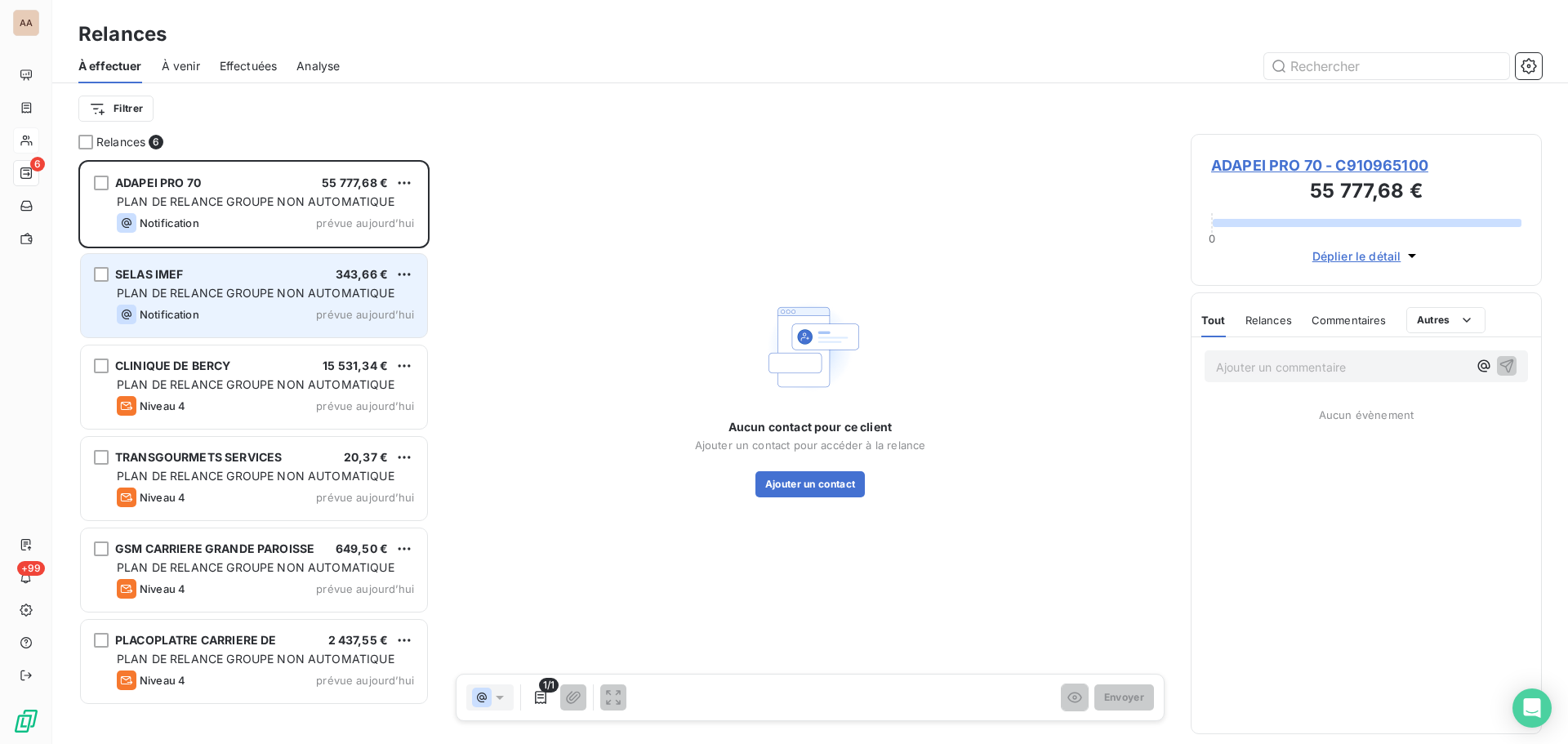
click at [252, 311] on div "Notification prévue aujourd’hui" at bounding box center [265, 315] width 297 height 20
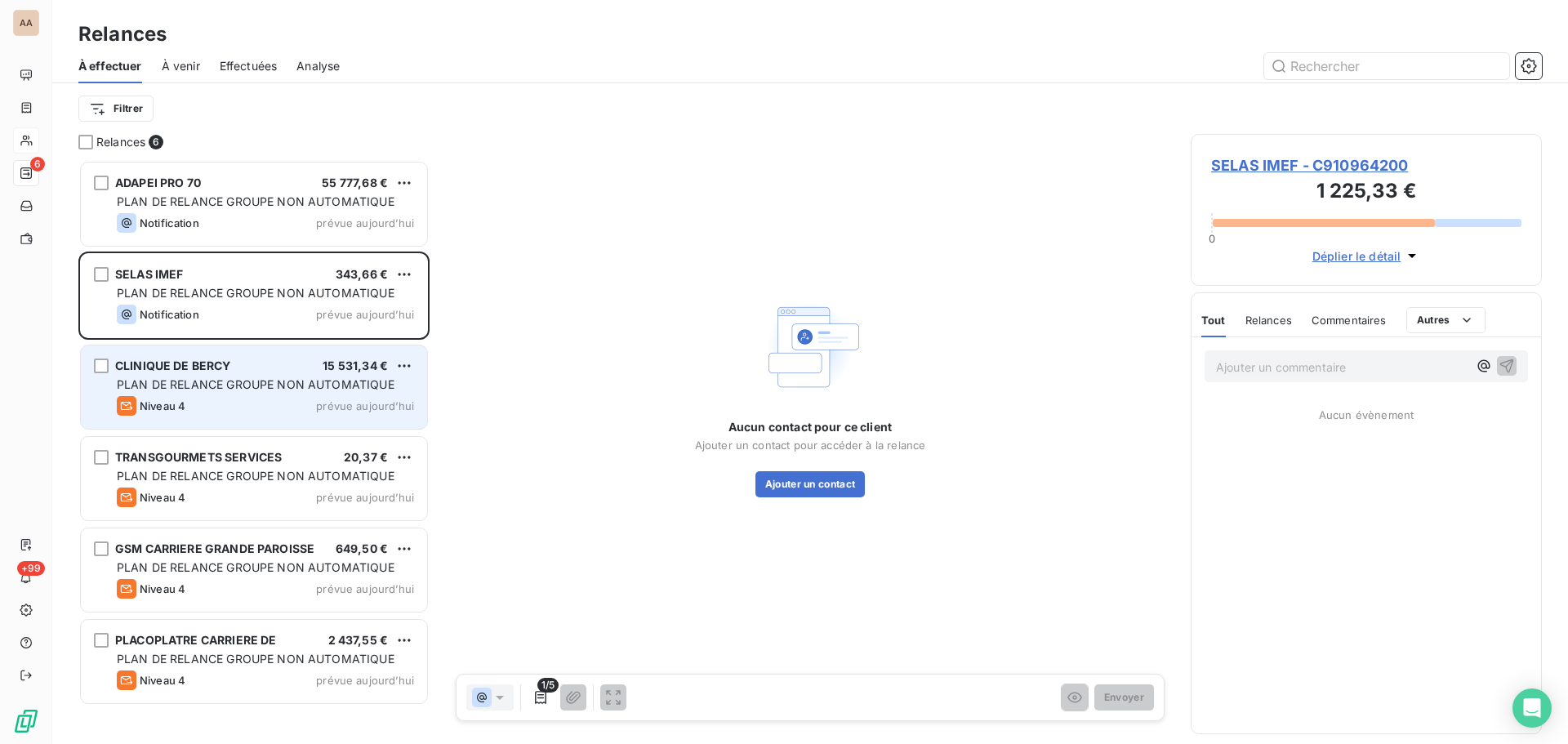
click at [241, 406] on div "Niveau 4 prévue aujourd’hui" at bounding box center [265, 406] width 297 height 20
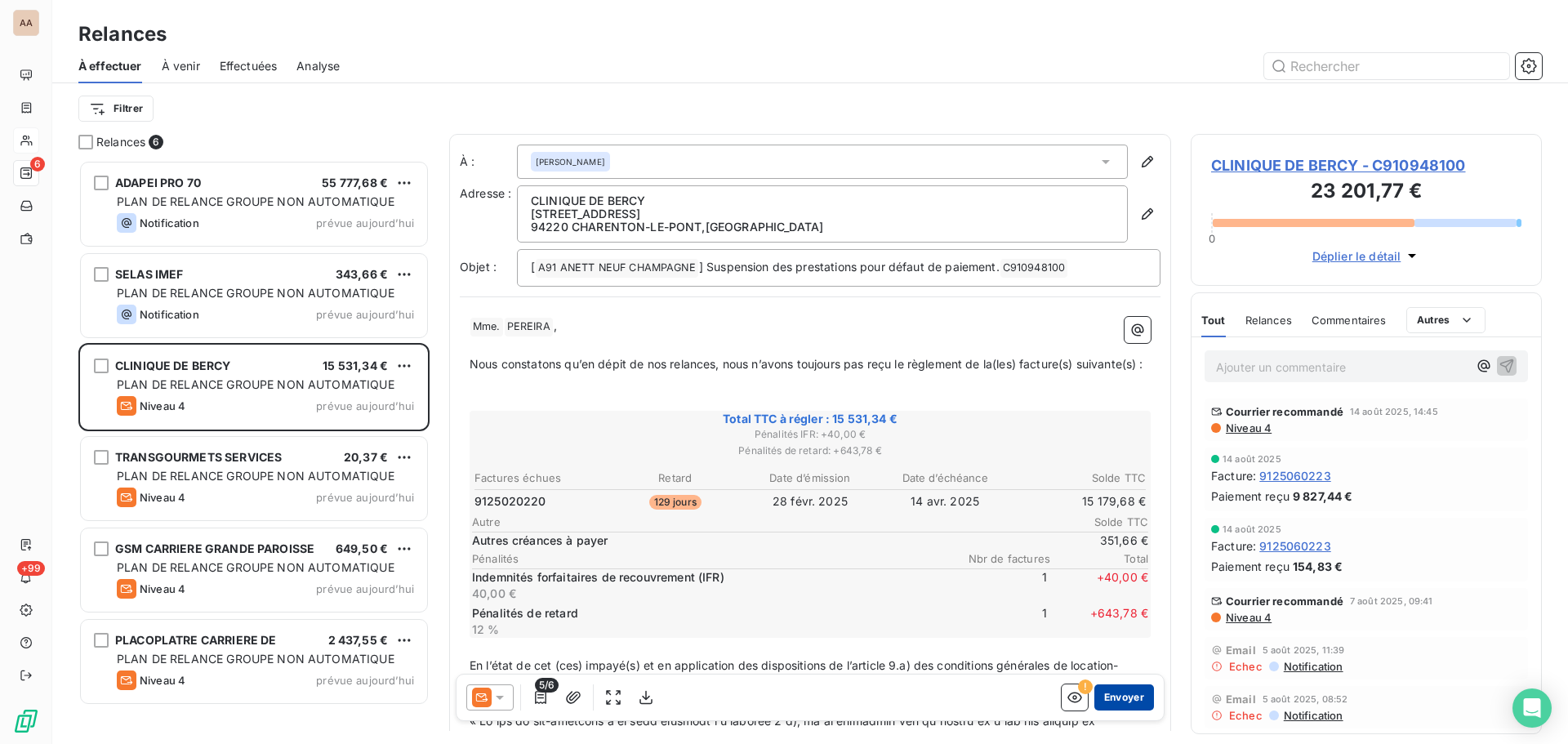
click at [1108, 694] on button "Envoyer" at bounding box center [1124, 697] width 60 height 26
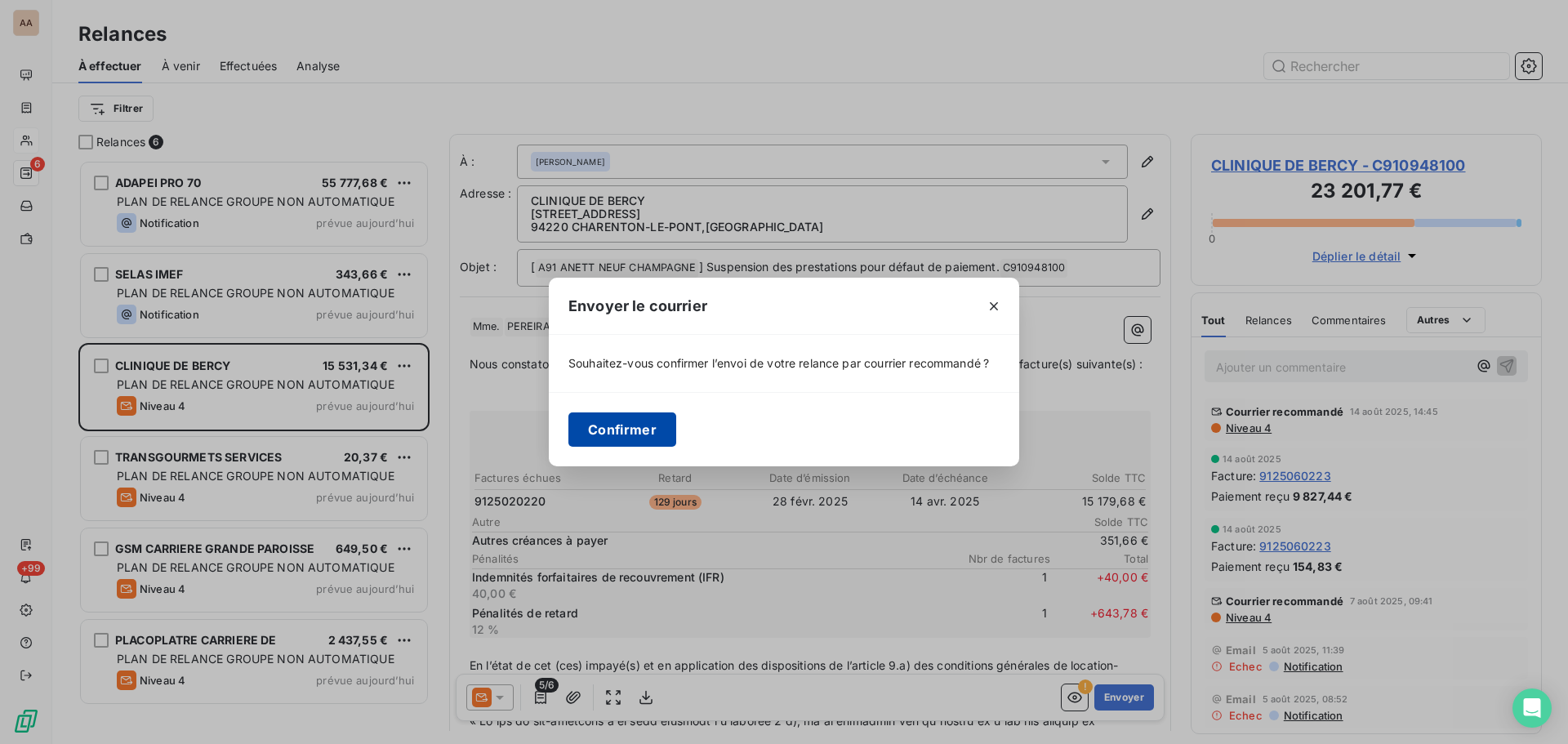
click at [623, 429] on button "Confirmer" at bounding box center [623, 429] width 108 height 34
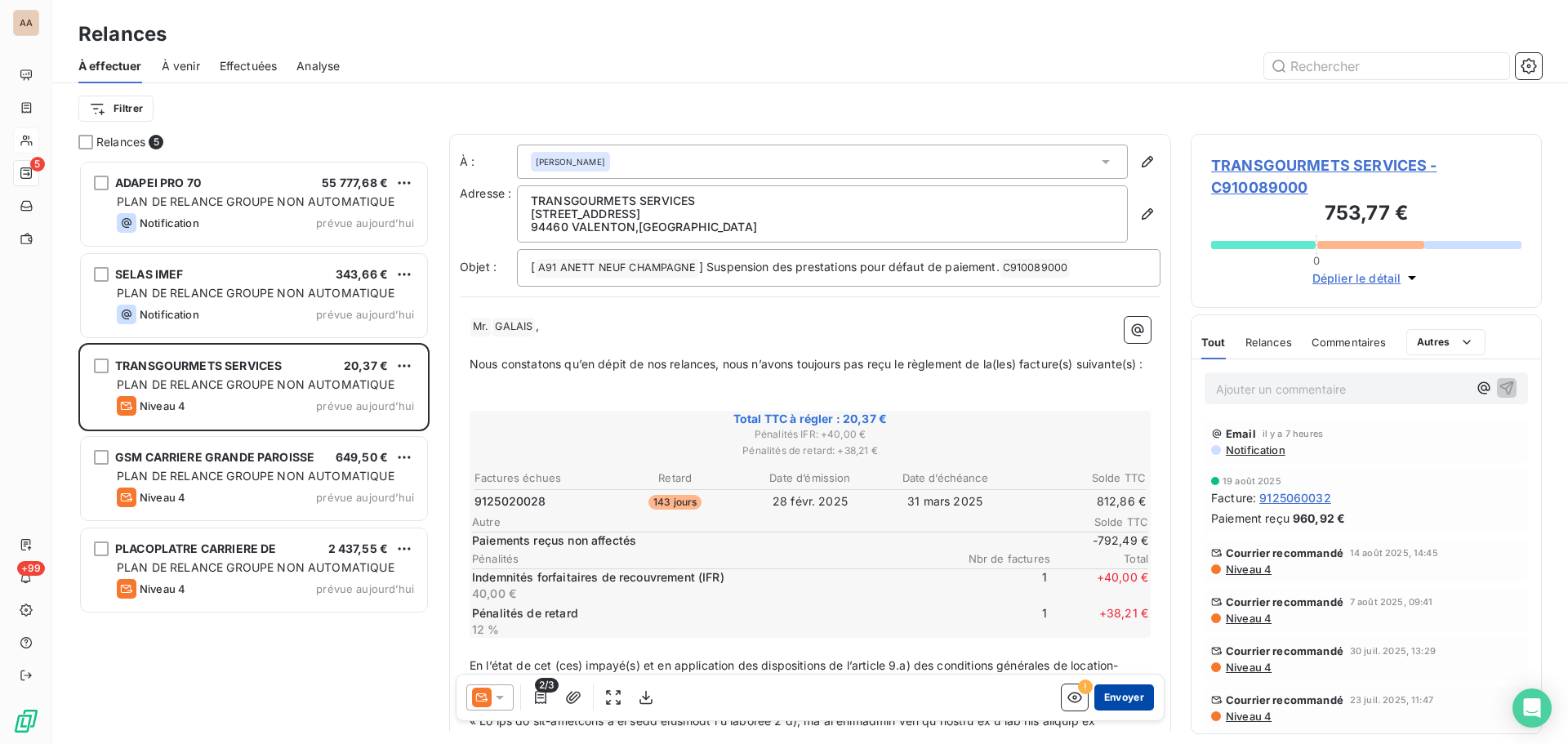
click at [1128, 695] on button "Envoyer" at bounding box center [1124, 697] width 60 height 26
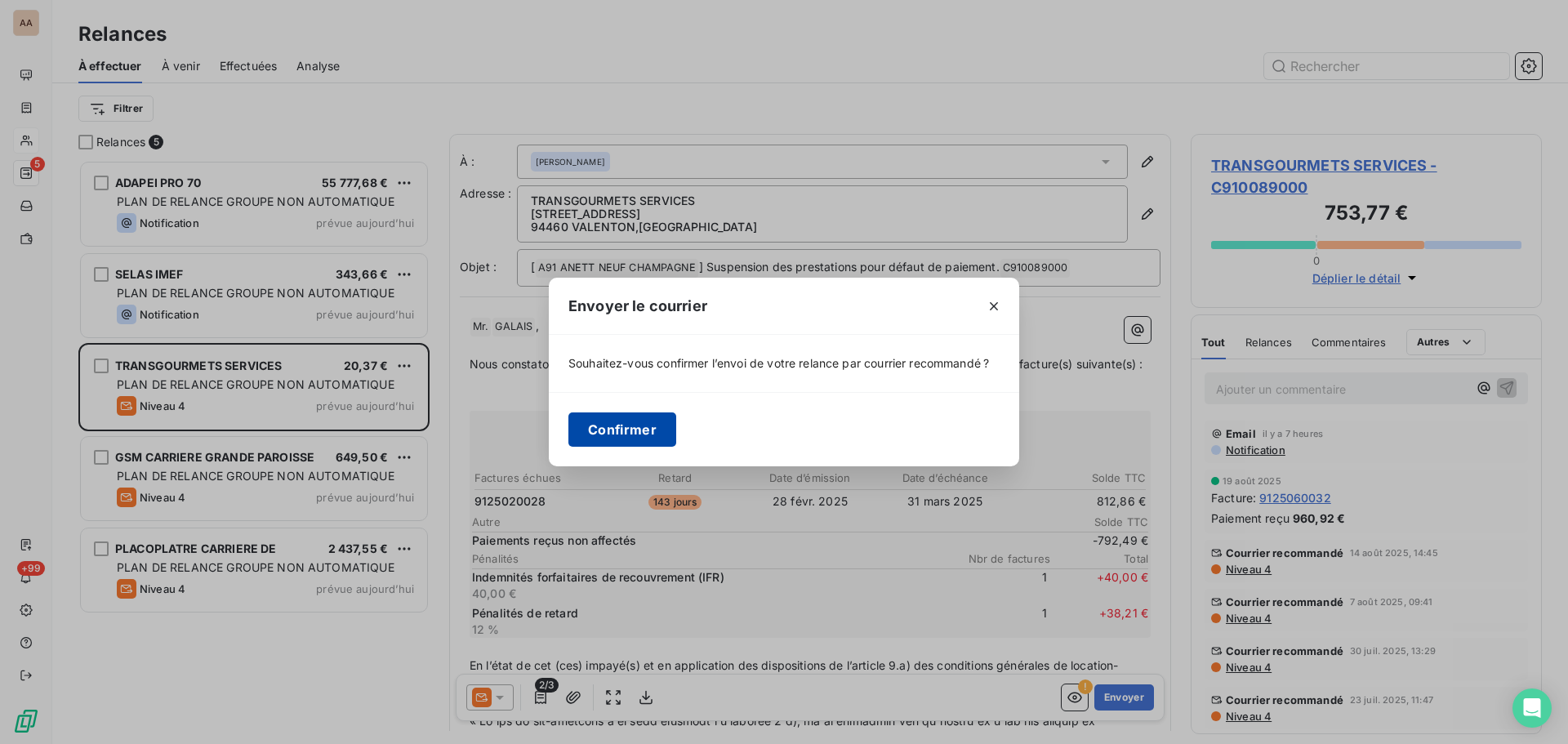
click at [619, 435] on button "Confirmer" at bounding box center [623, 429] width 108 height 34
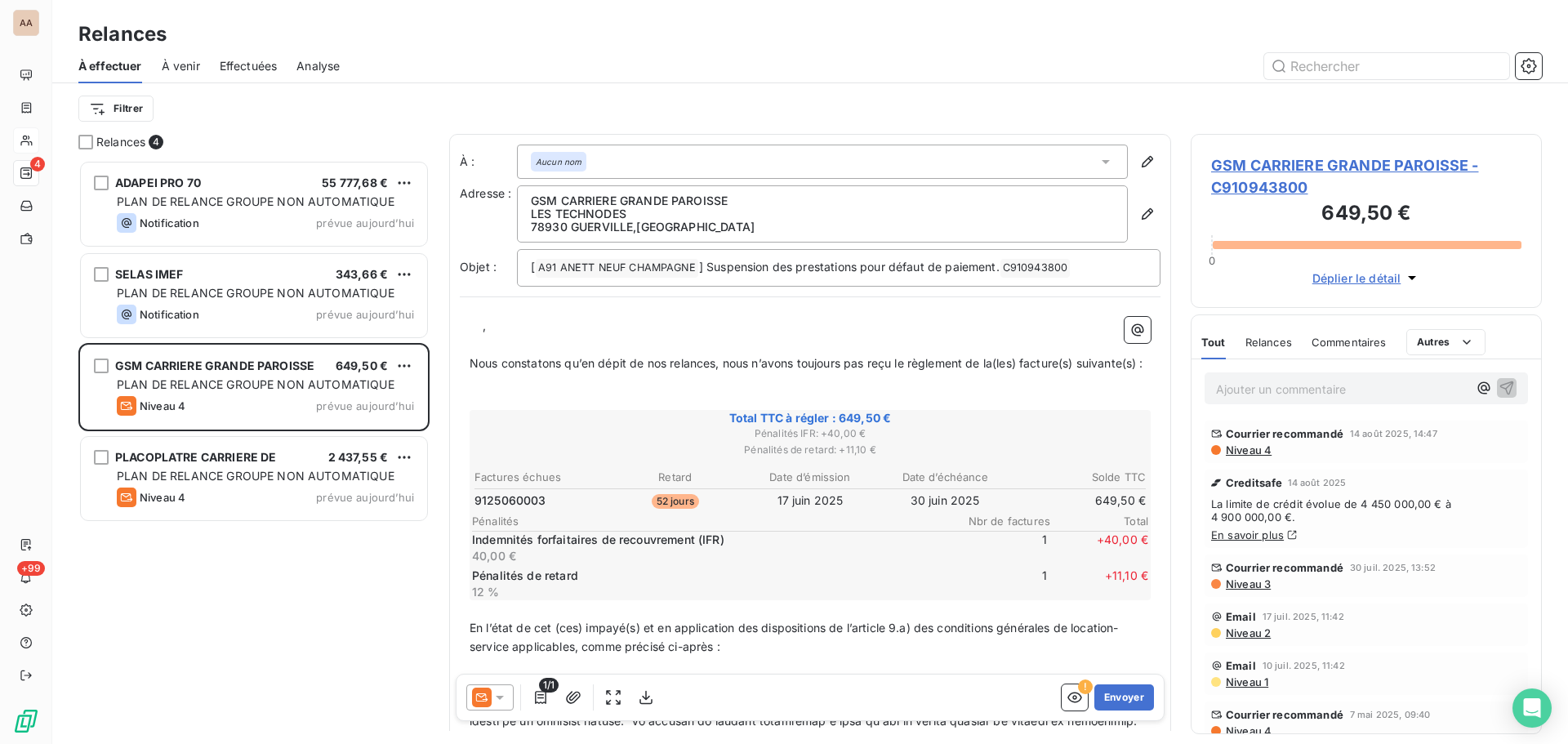
click at [1099, 161] on icon at bounding box center [1106, 161] width 16 height 16
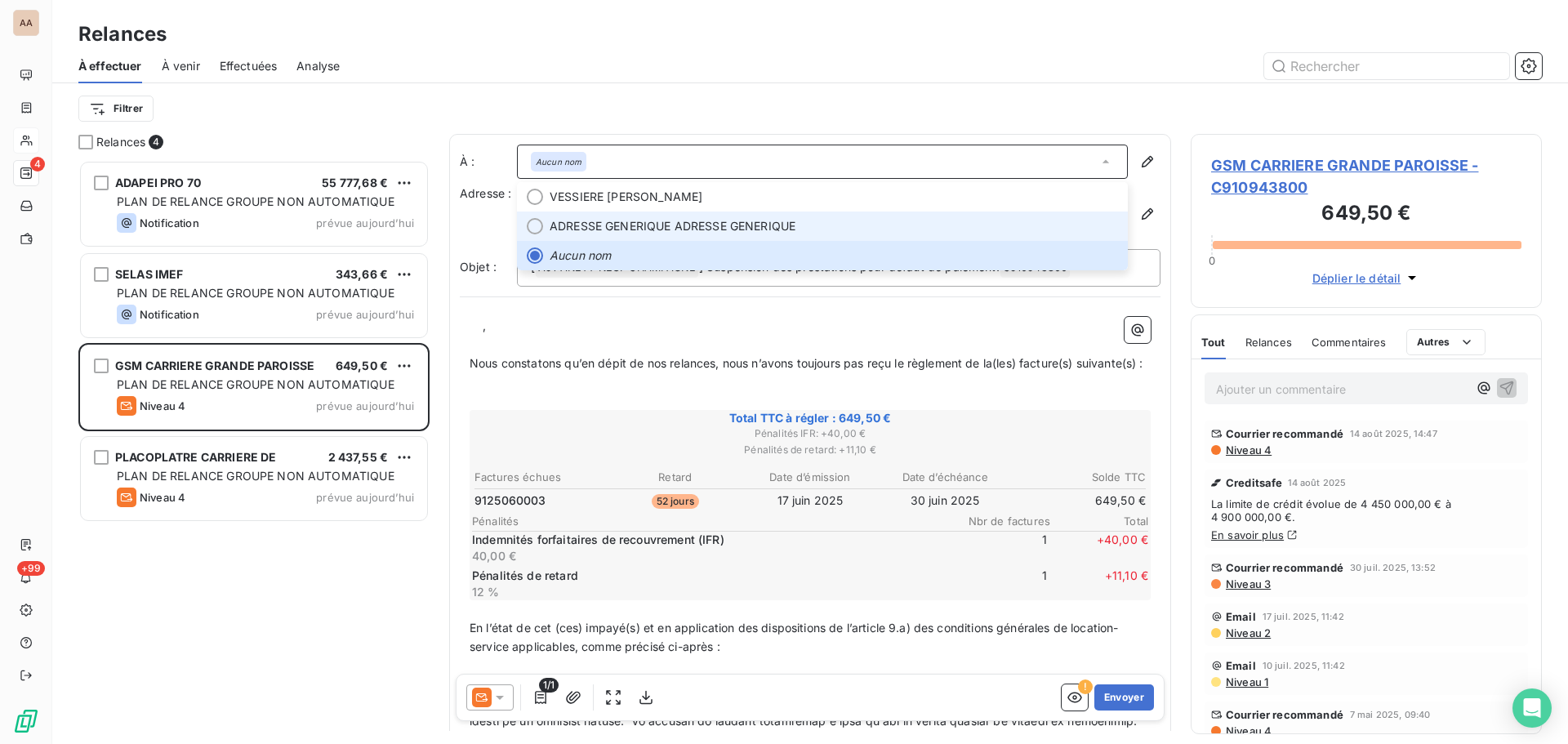
click at [626, 234] on span "ADRESSE GENERIQUE ADRESSE GENERIQUE" at bounding box center [673, 226] width 246 height 16
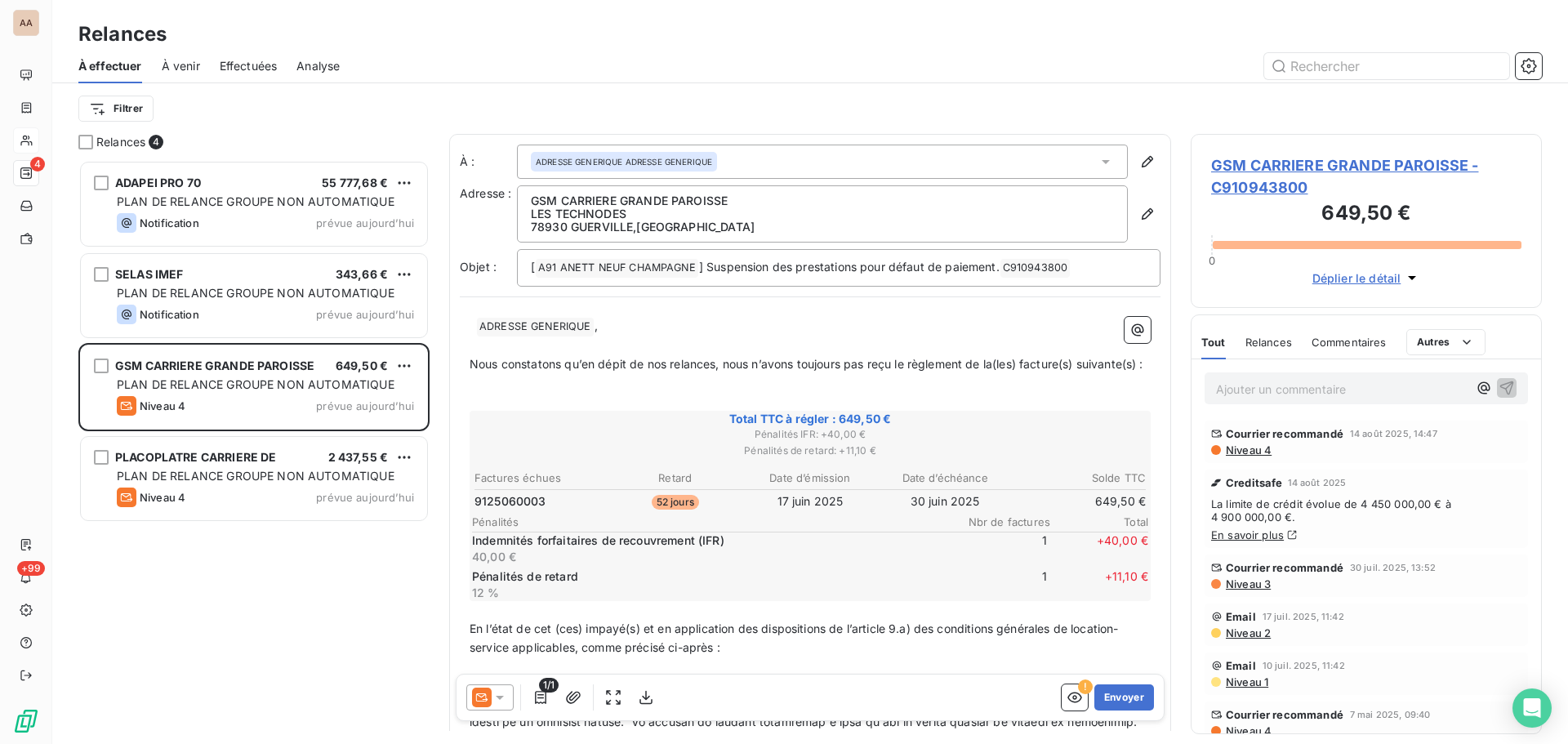
click at [1098, 164] on icon at bounding box center [1106, 161] width 16 height 16
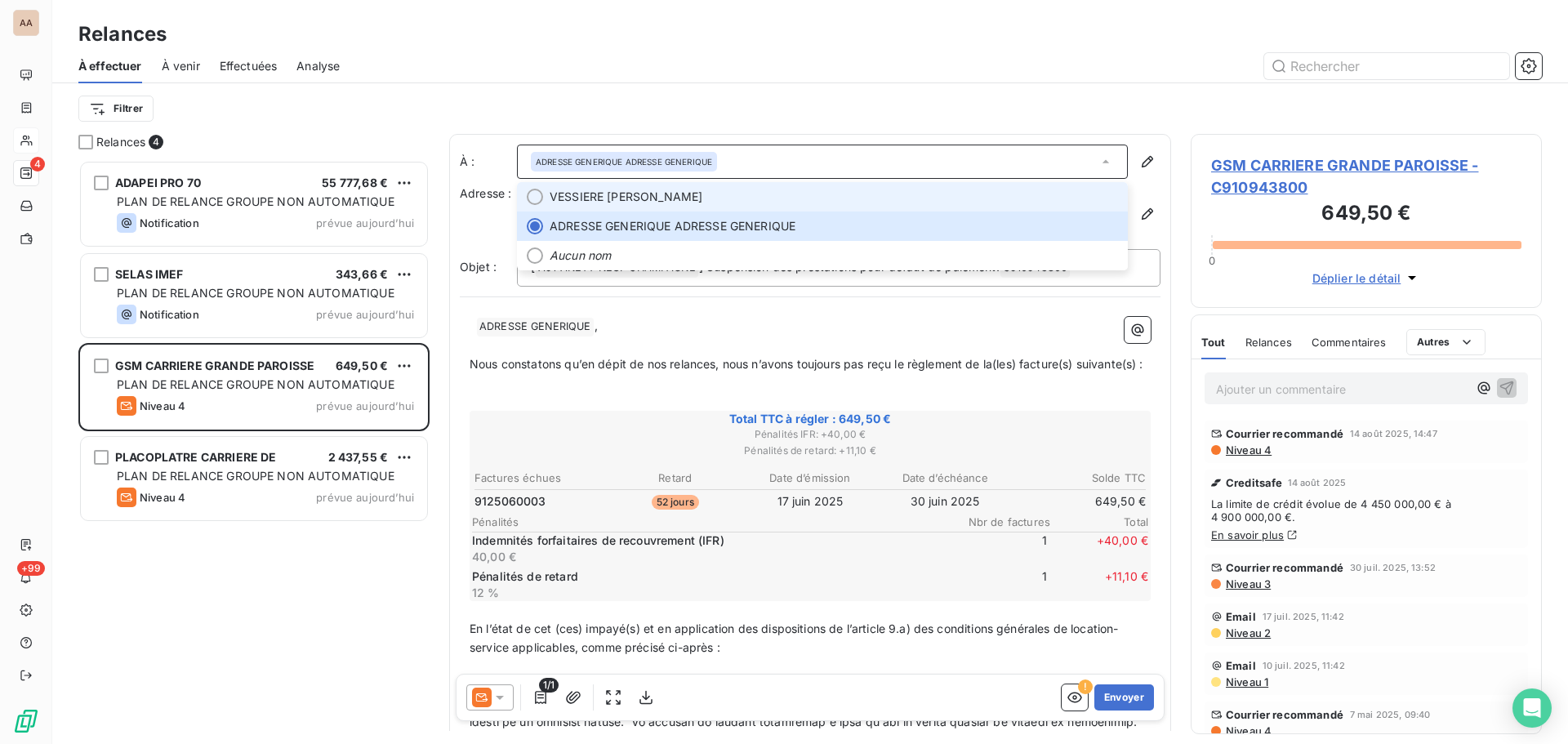
click at [633, 206] on li "VESSIERE [PERSON_NAME]" at bounding box center [823, 197] width 611 height 29
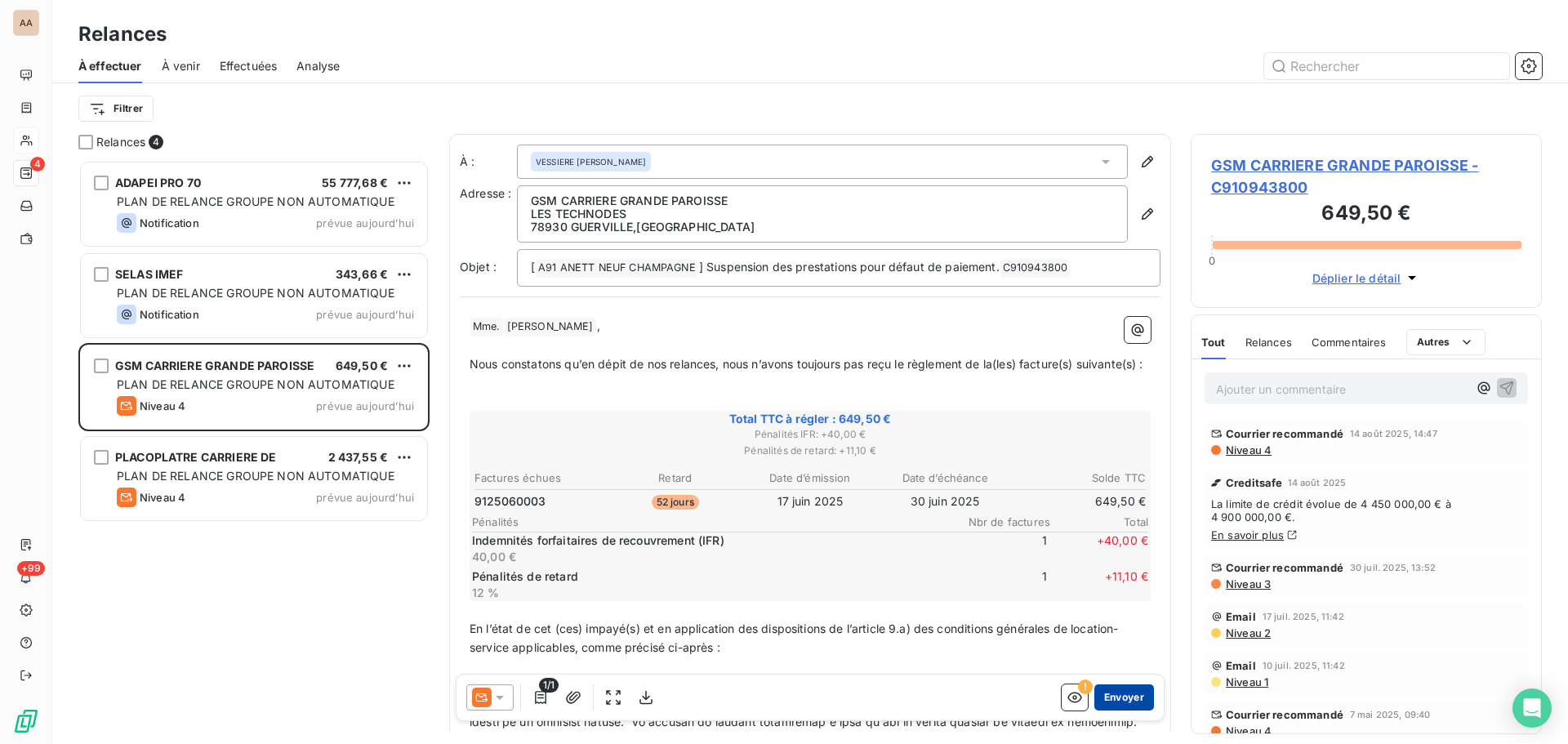
click at [1109, 702] on button "Envoyer" at bounding box center [1124, 697] width 60 height 26
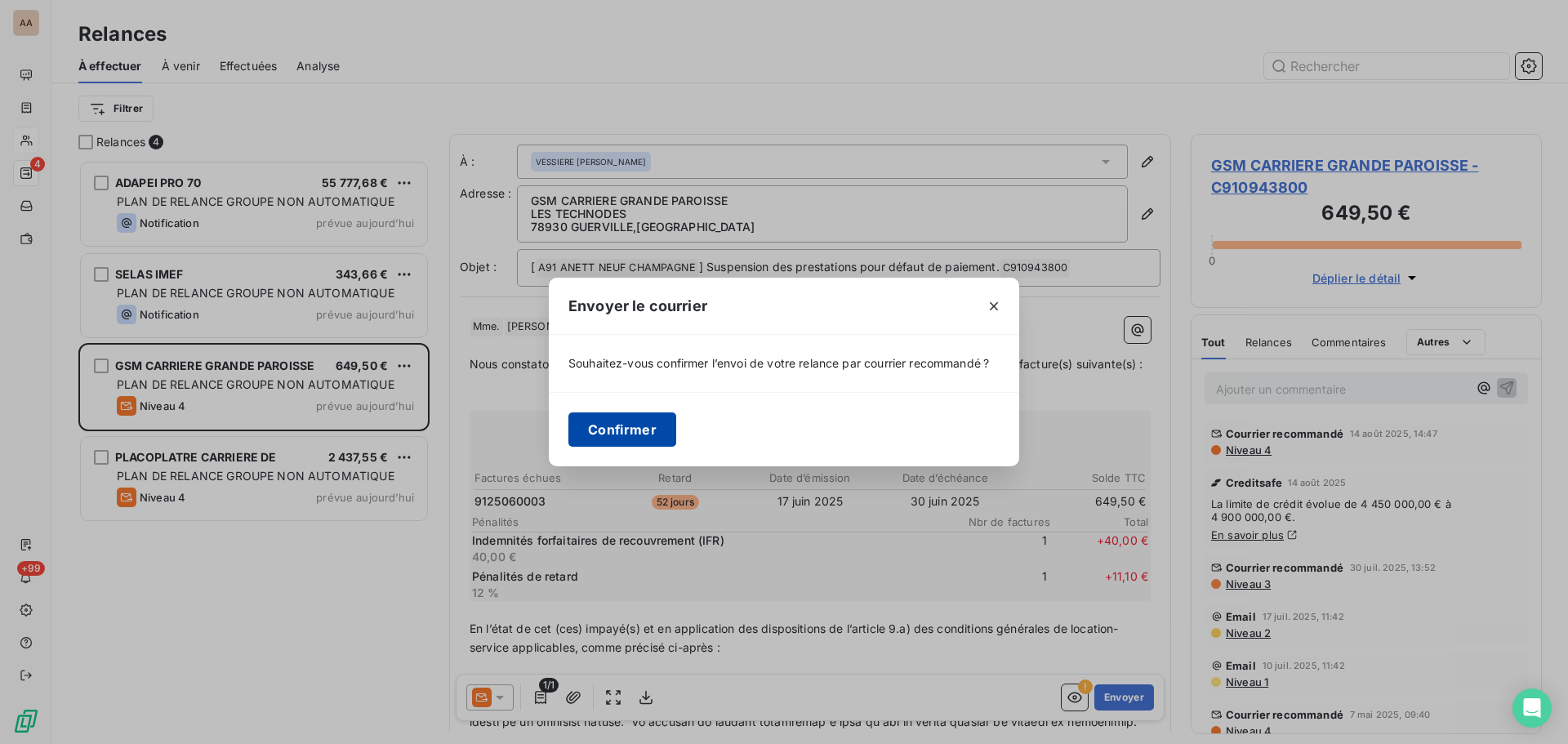
click at [637, 432] on button "Confirmer" at bounding box center [623, 429] width 108 height 34
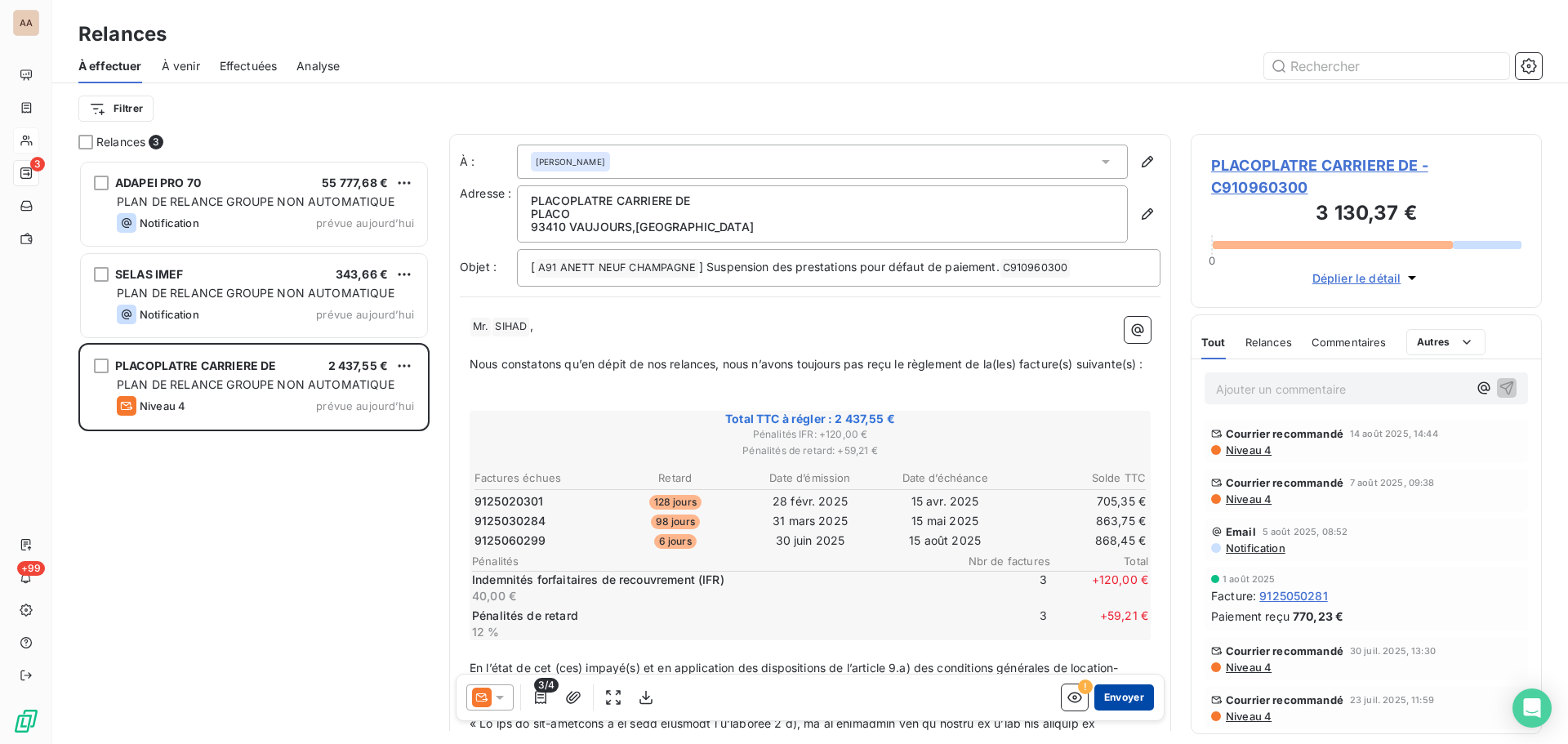
click at [1129, 701] on button "Envoyer" at bounding box center [1124, 697] width 60 height 26
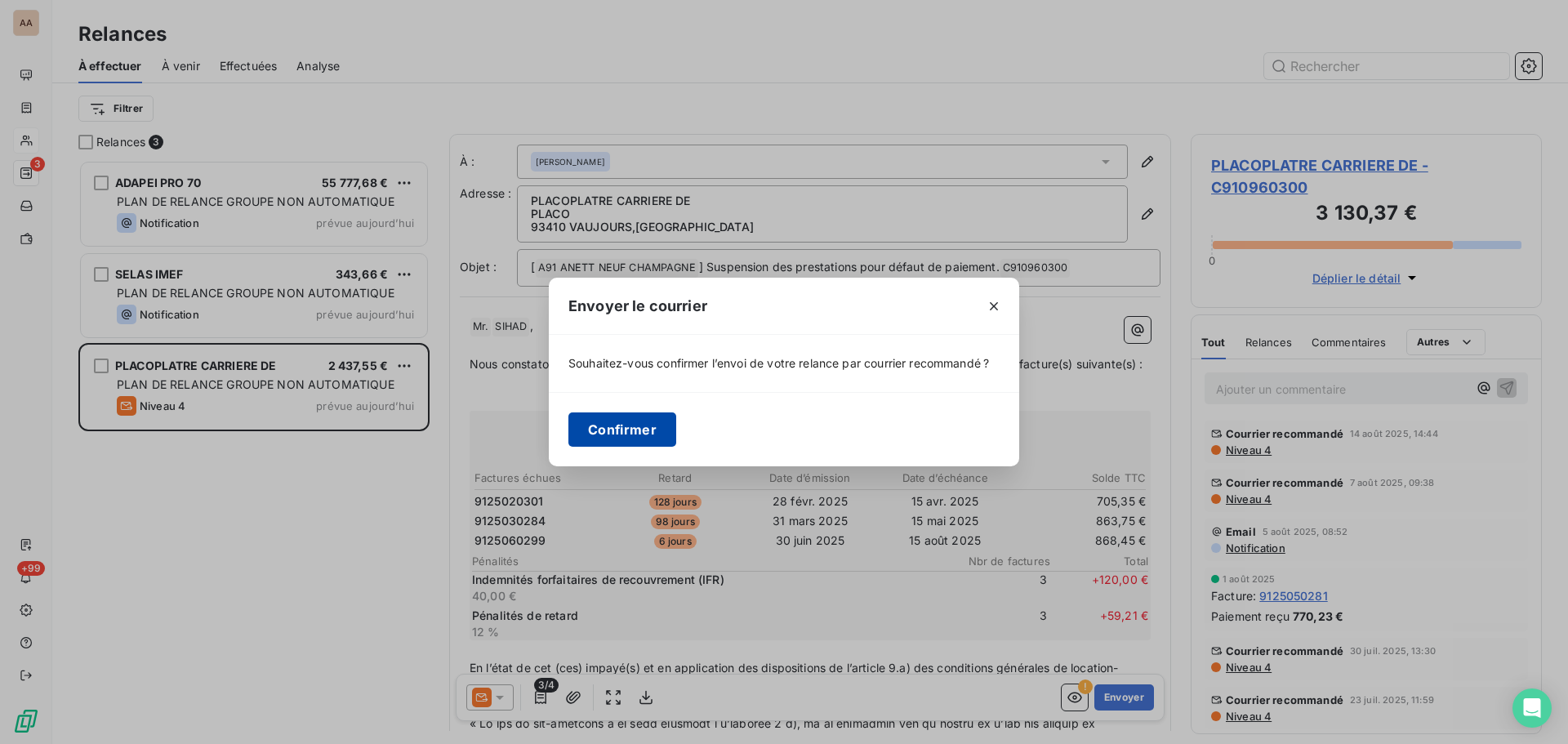
click at [646, 434] on button "Confirmer" at bounding box center [623, 429] width 108 height 34
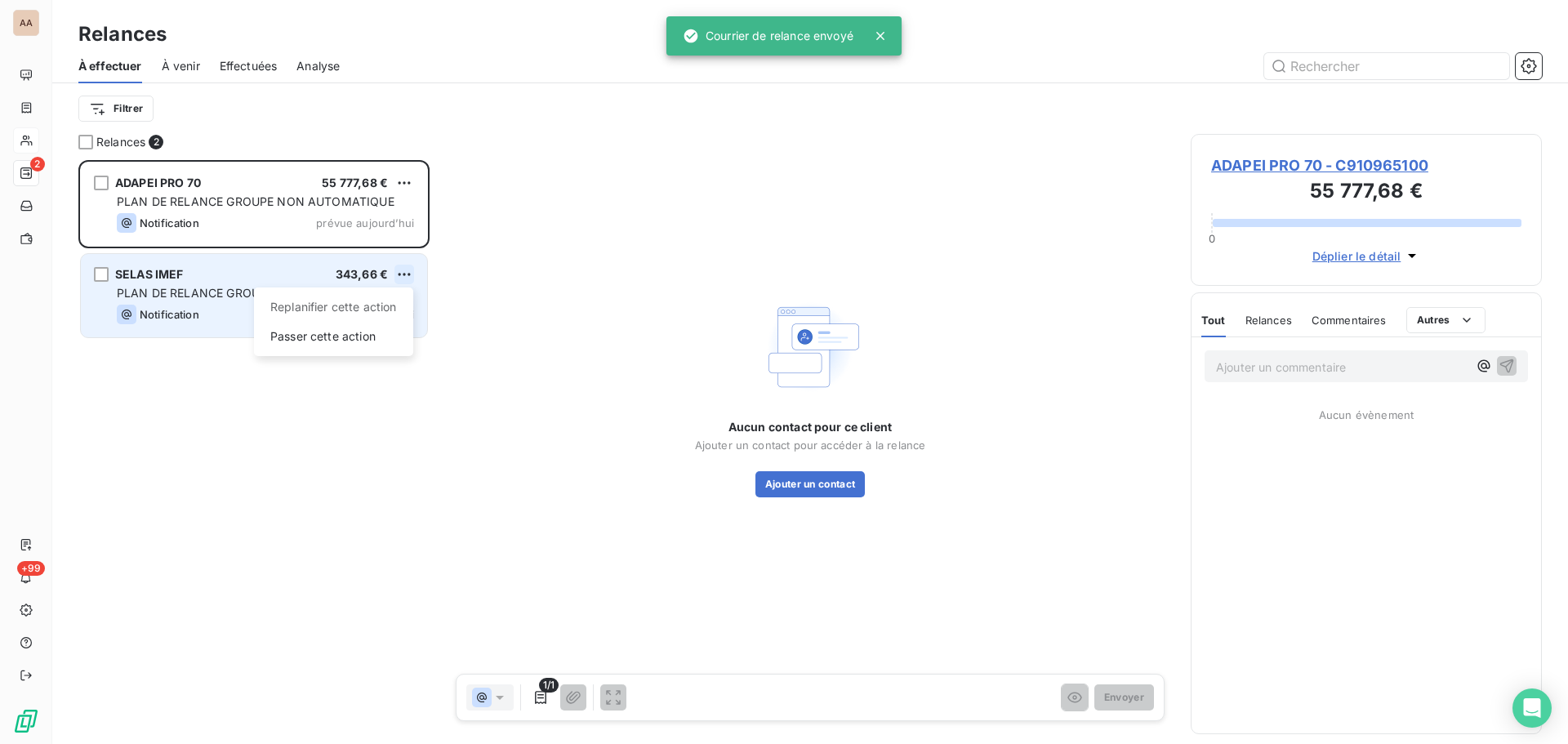
click at [401, 274] on html "AA 2 +99 Relances À effectuer À venir Effectuées Analyse Filtrer Relances 2 ADA…" at bounding box center [784, 372] width 1568 height 744
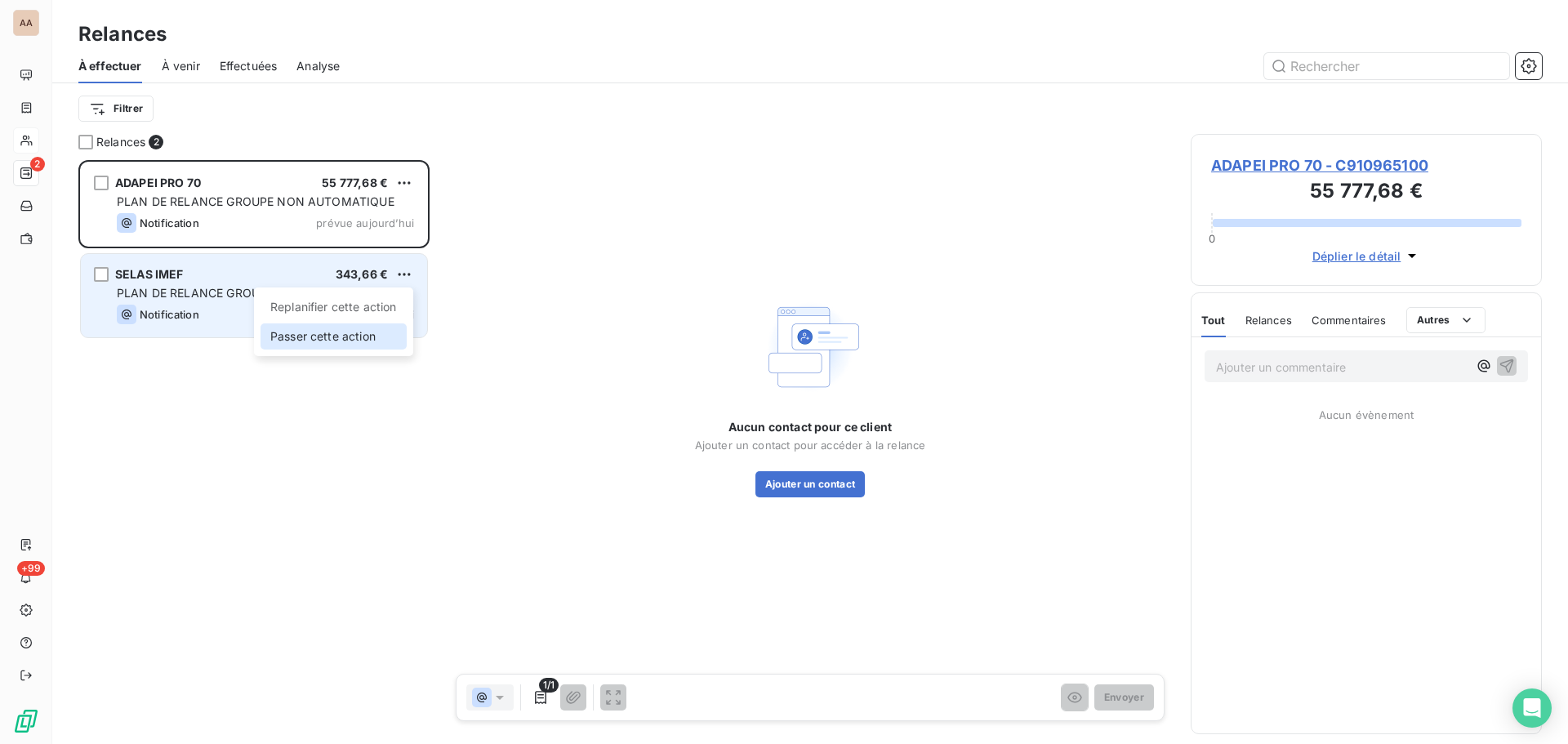
click at [324, 341] on div "Passer cette action" at bounding box center [333, 337] width 146 height 26
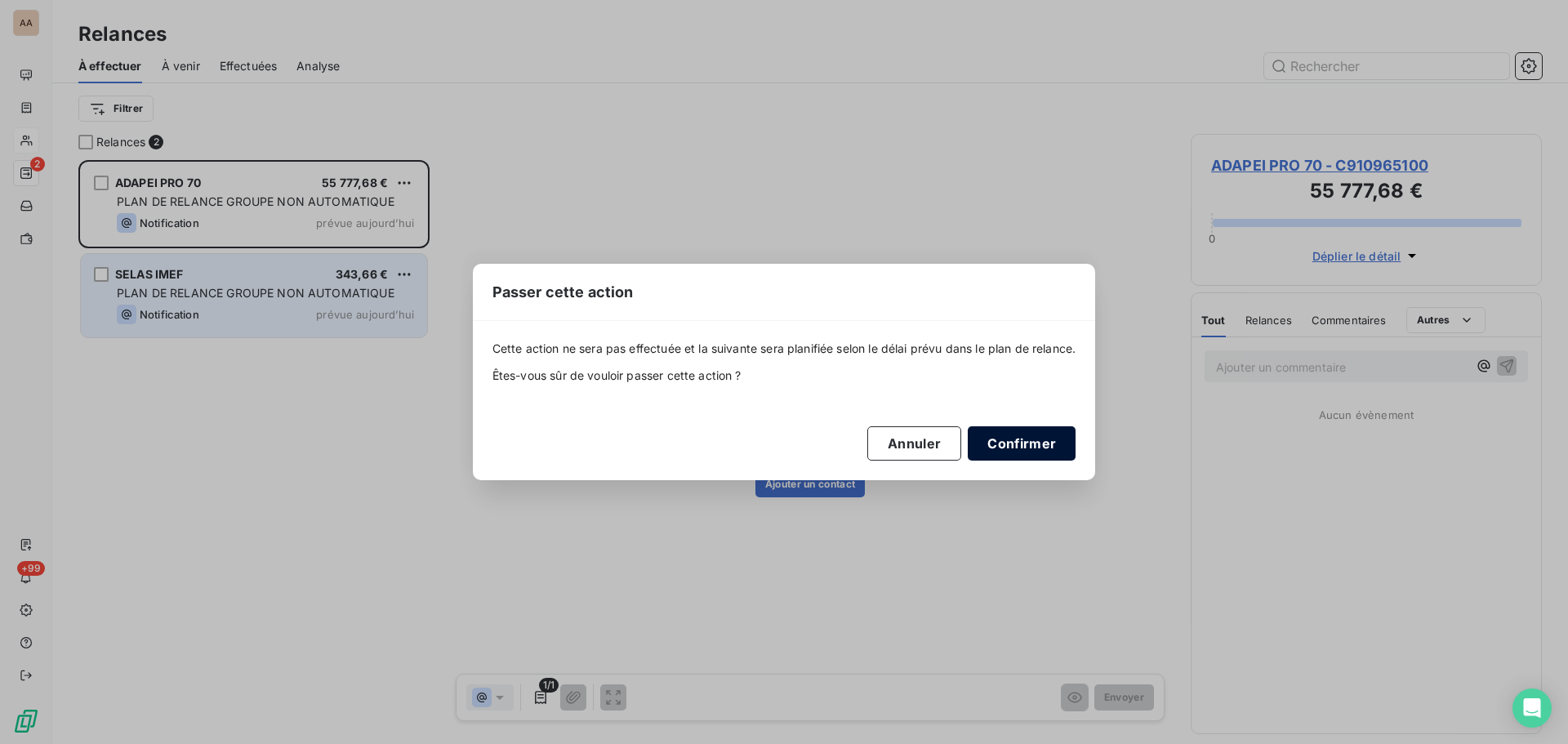
click at [1011, 442] on button "Confirmer" at bounding box center [1022, 443] width 108 height 34
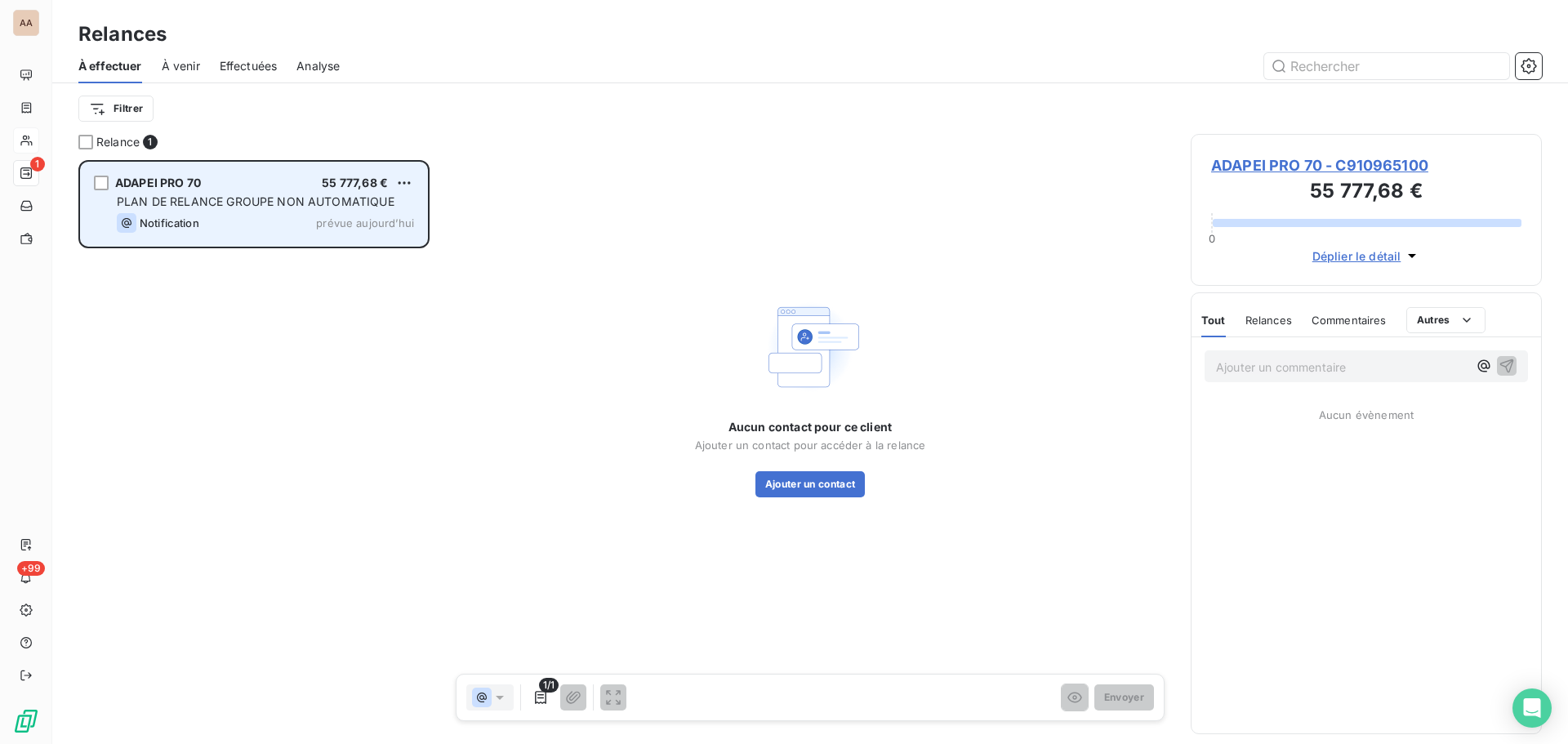
click at [306, 219] on div "Notification prévue aujourd’hui" at bounding box center [265, 223] width 297 height 20
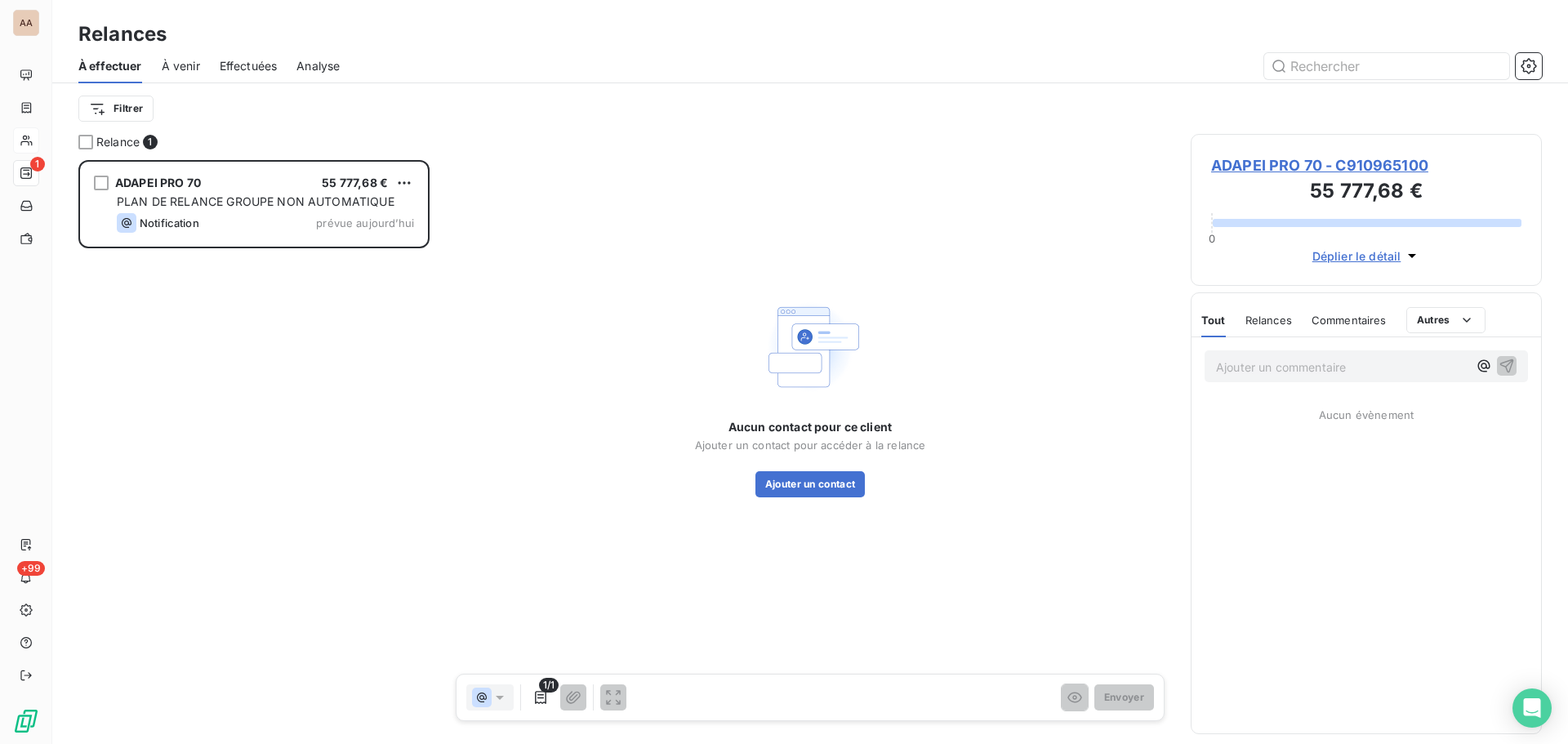
drag, startPoint x: 256, startPoint y: 222, endPoint x: 150, endPoint y: 324, distance: 147.1
click at [138, 341] on div "ADAPEI PRO 70 55 777,68 € PLAN DE RELANCE GROUPE NON AUTOMATIQUE Notification p…" at bounding box center [254, 451] width 351 height 584
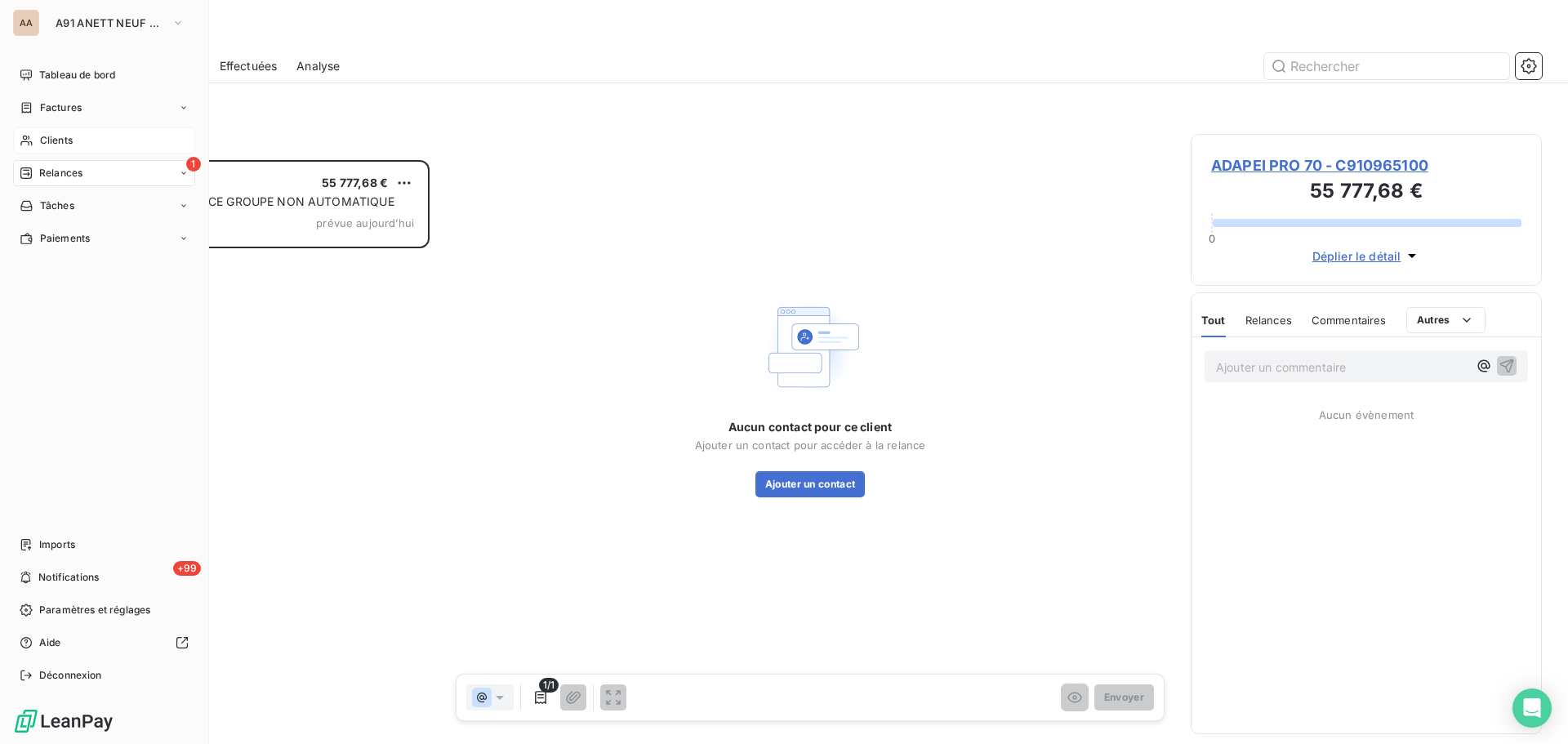
click at [62, 145] on span "Clients" at bounding box center [57, 140] width 33 height 15
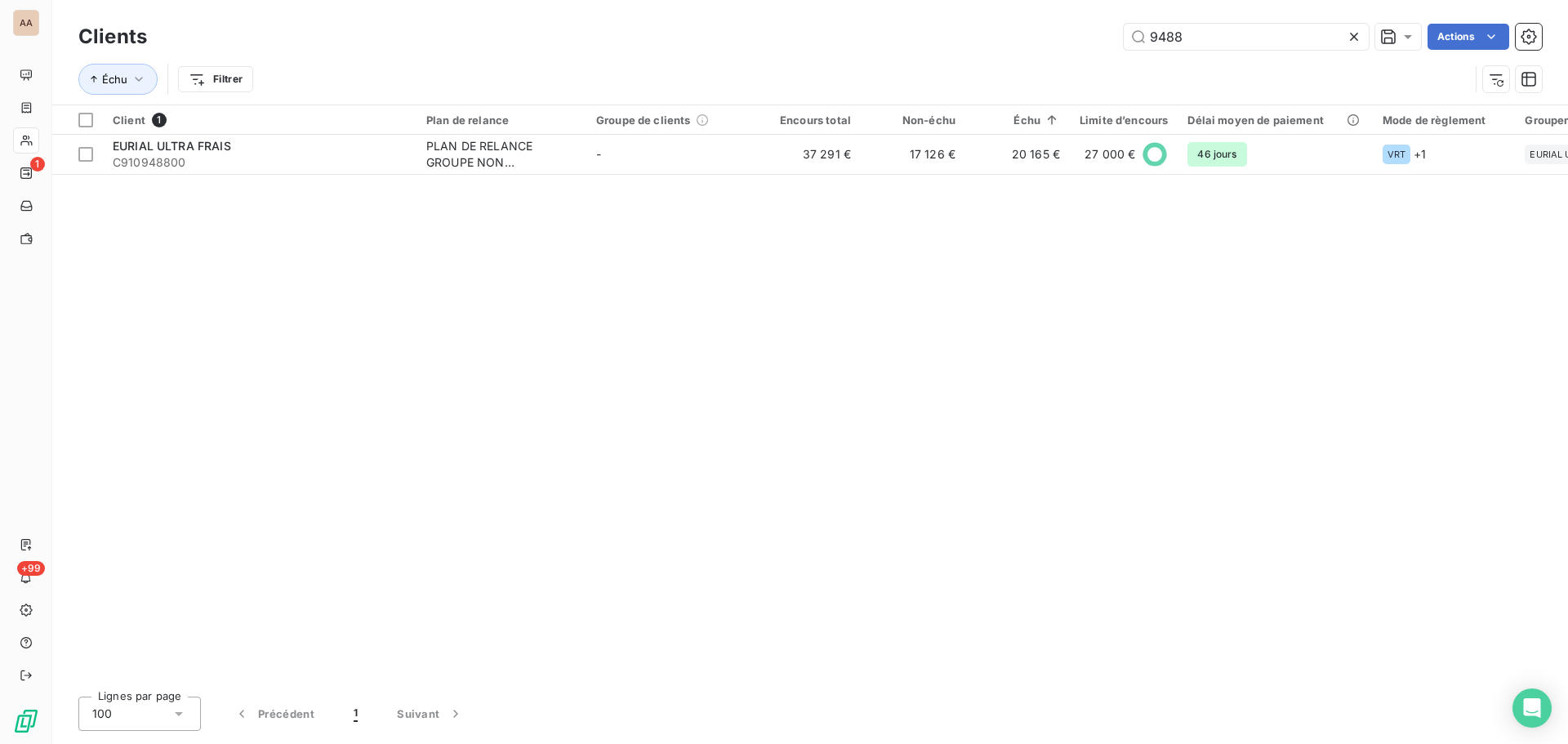
drag, startPoint x: 1185, startPoint y: 37, endPoint x: 1119, endPoint y: 39, distance: 66.0
click at [1119, 39] on div "9488 Actions" at bounding box center [854, 37] width 1375 height 26
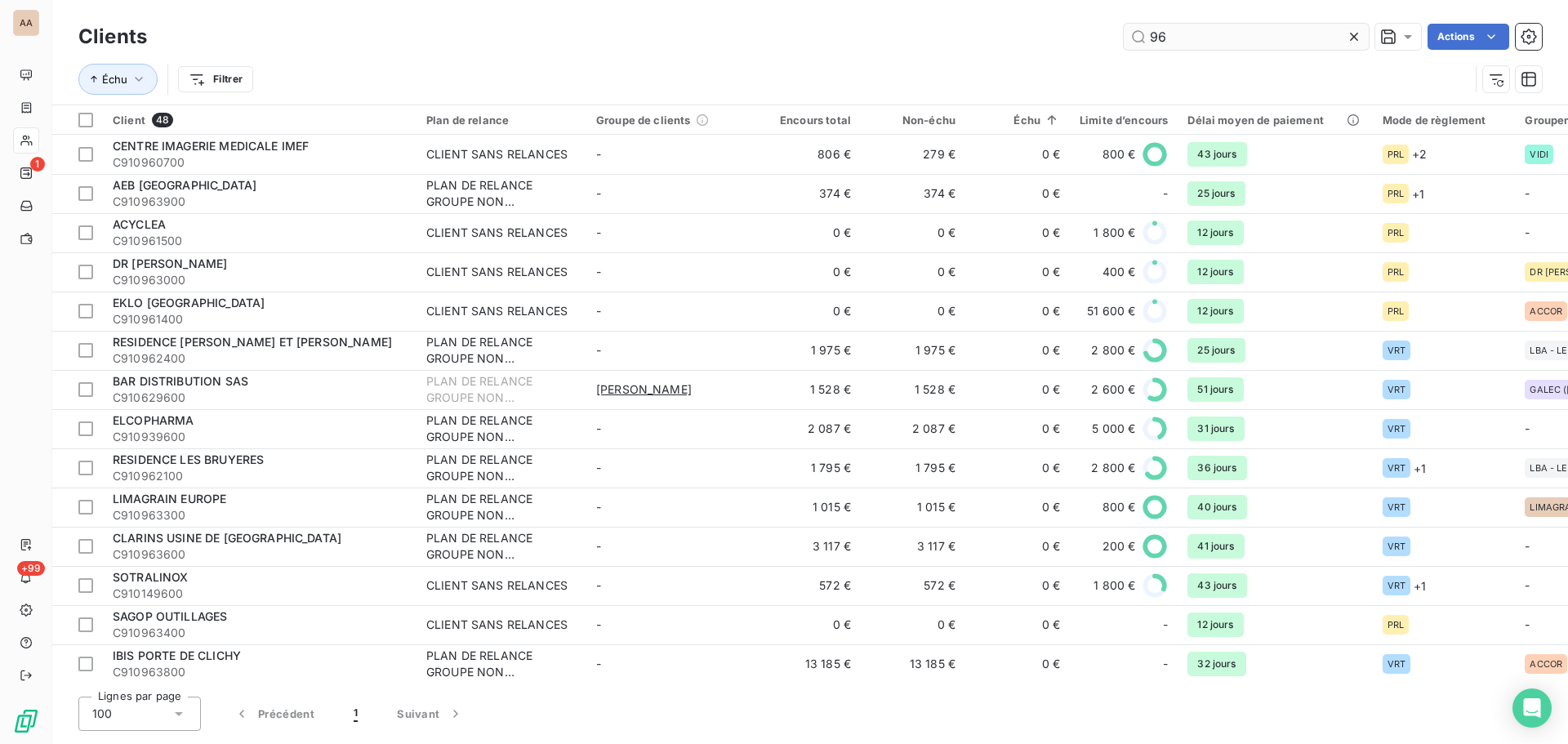
drag, startPoint x: 1167, startPoint y: 37, endPoint x: 1140, endPoint y: 39, distance: 27.1
click at [1140, 39] on input "96" at bounding box center [1246, 37] width 245 height 26
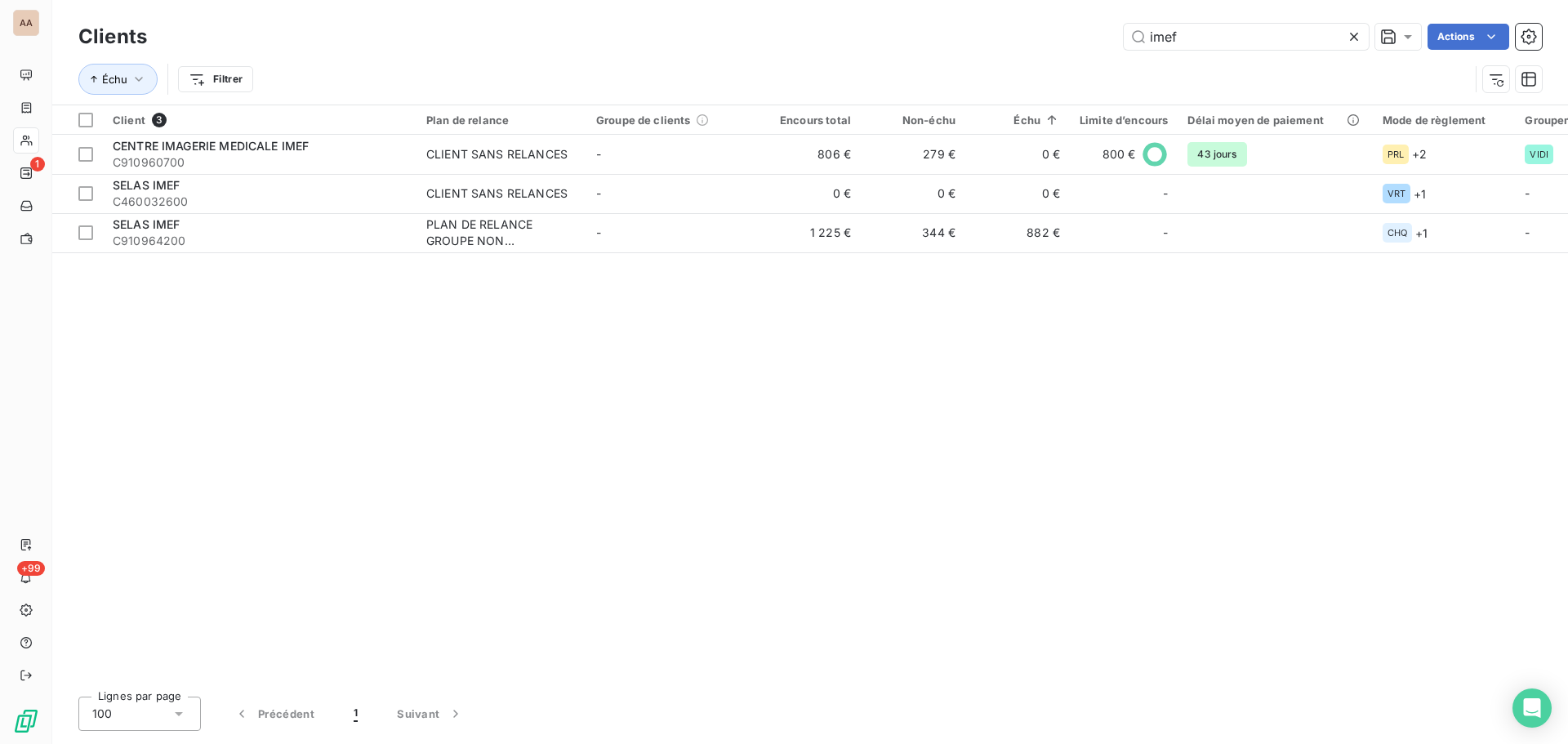
type input "imef"
click at [215, 442] on div "Client 3 Plan de relance Groupe de clients Encours total Non-échu Échu Limite d…" at bounding box center [810, 395] width 1516 height 578
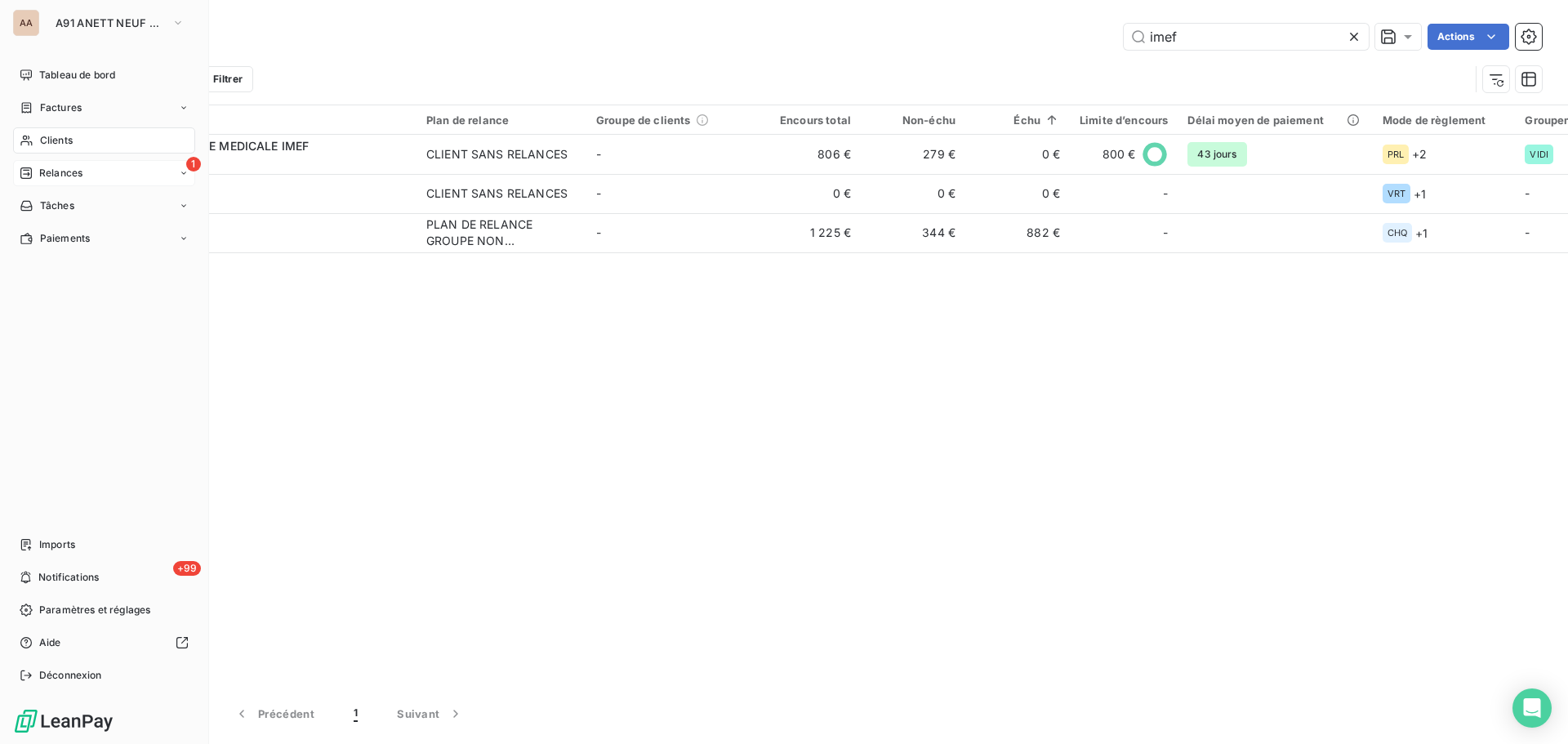
click at [45, 172] on span "Relances" at bounding box center [61, 173] width 43 height 15
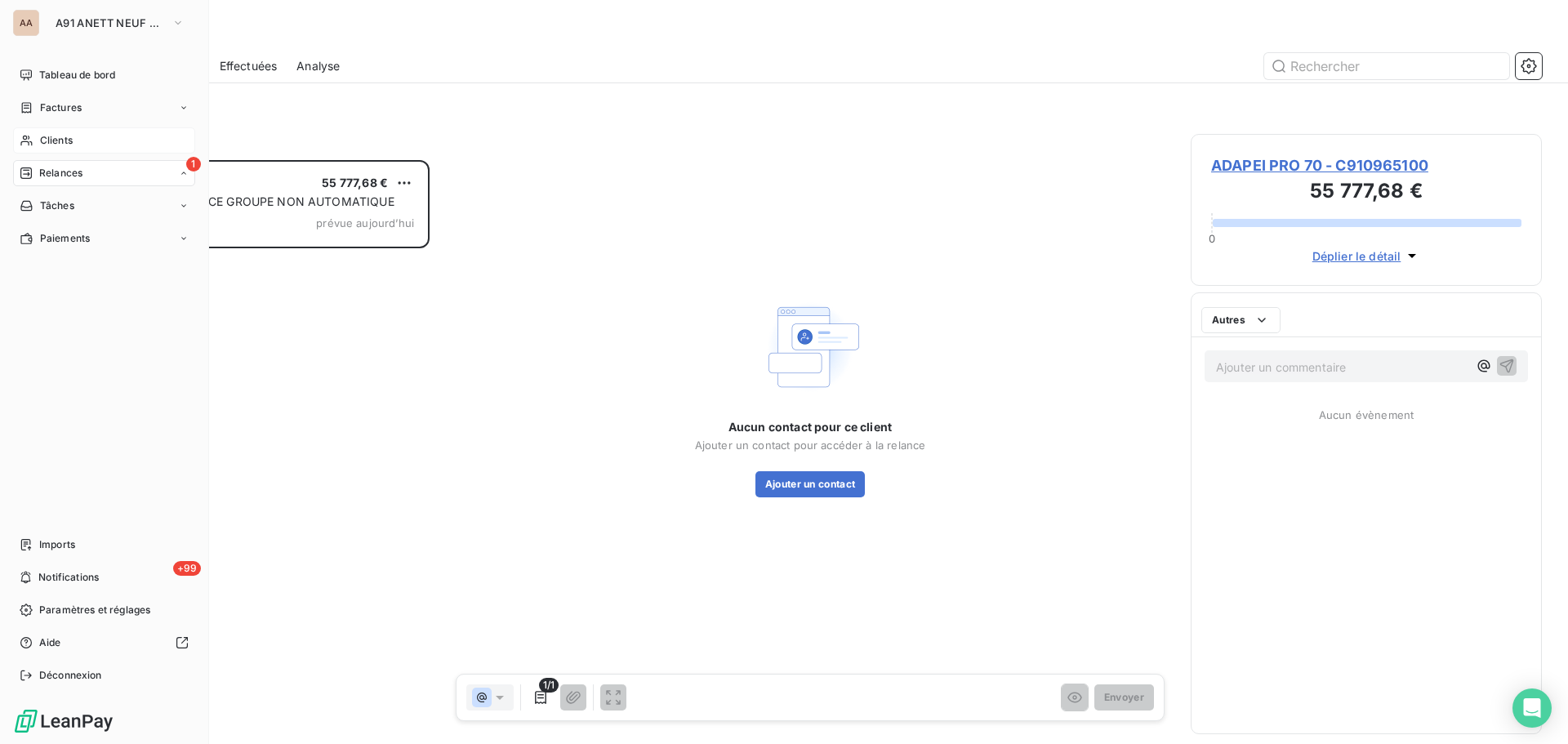
scroll to position [572, 339]
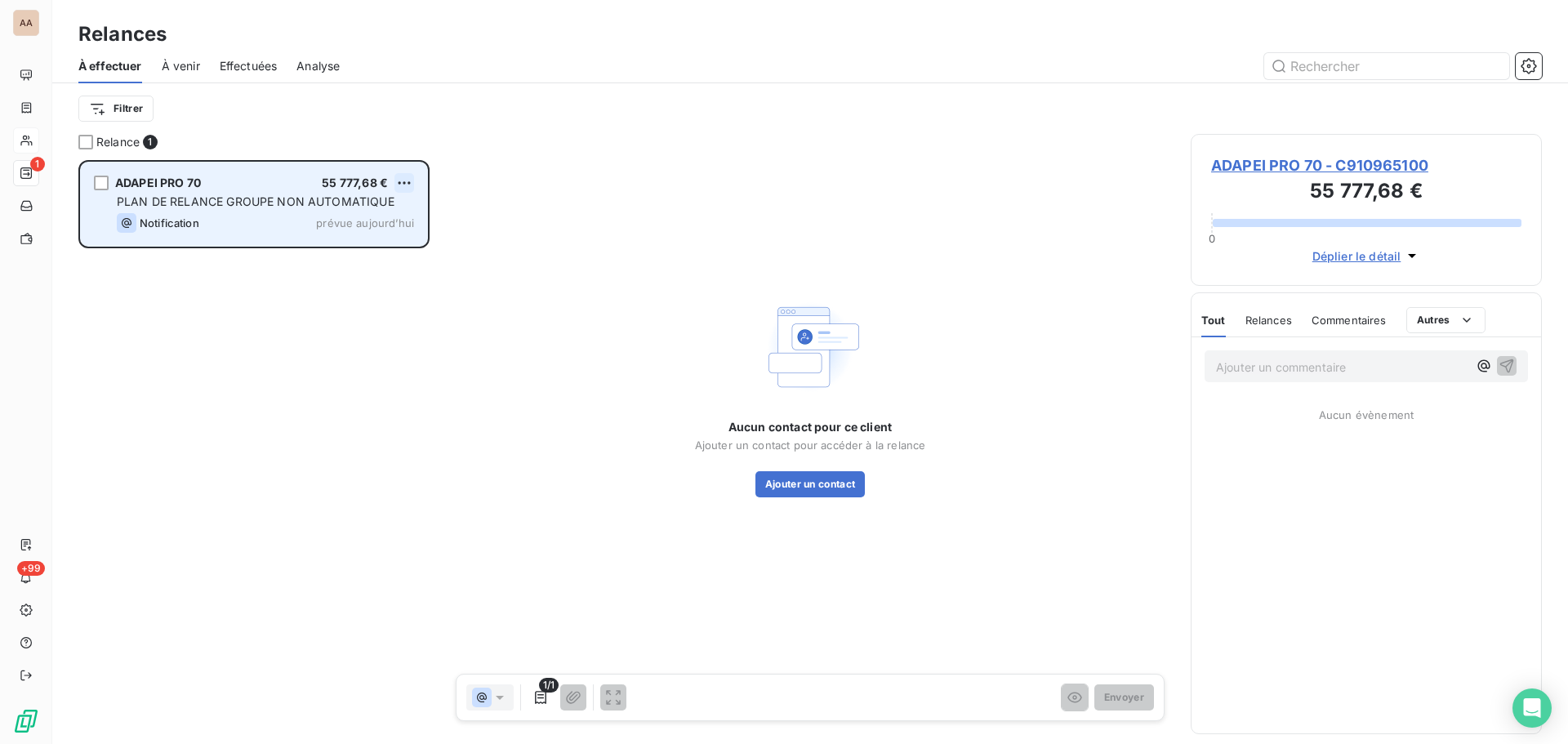
click at [399, 181] on html "AA 1 +99 Relances À effectuer À venir Effectuées Analyse Filtrer Relance 1 ADAP…" at bounding box center [784, 372] width 1568 height 744
click at [350, 245] on div "Passer cette action" at bounding box center [333, 245] width 146 height 26
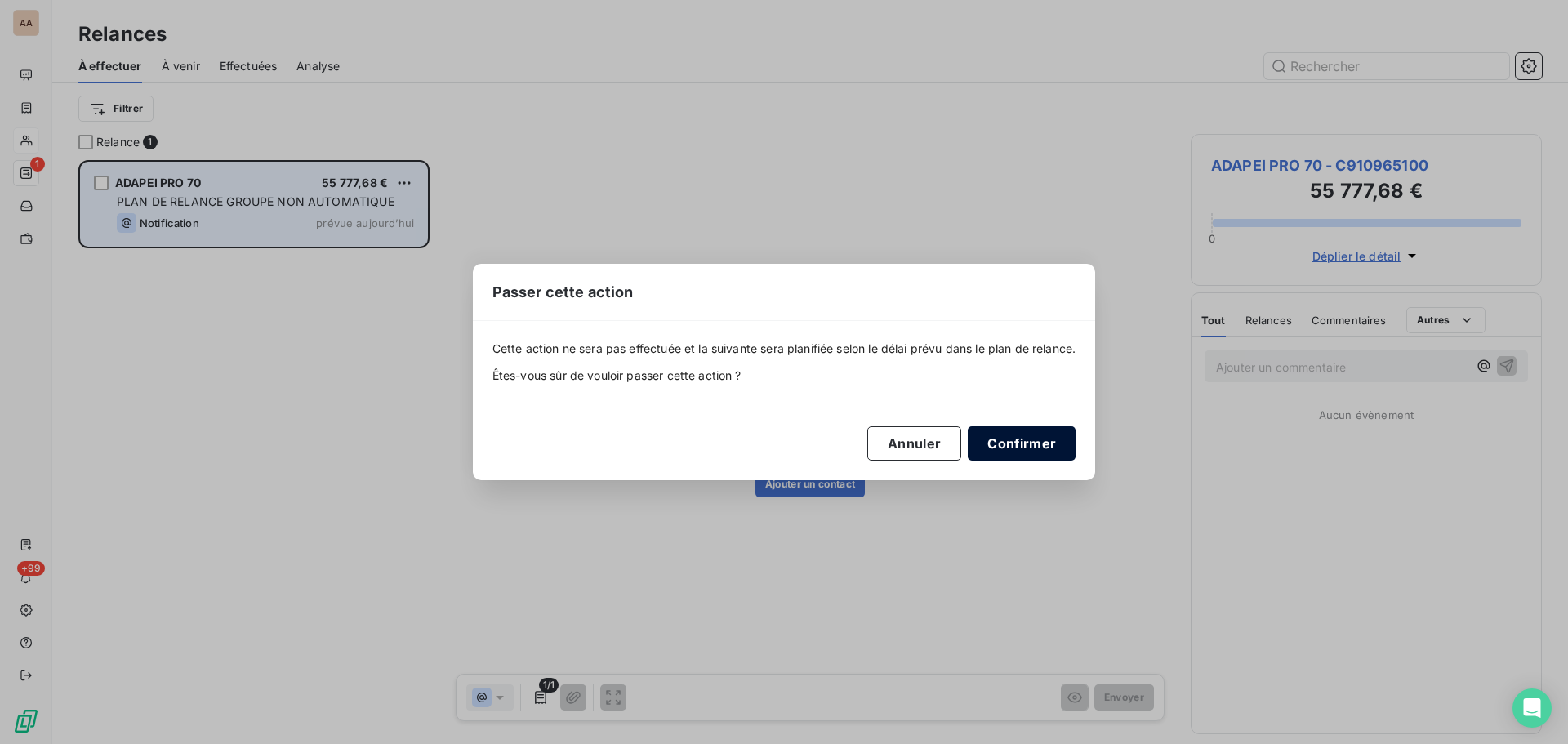
click at [1030, 447] on button "Confirmer" at bounding box center [1022, 443] width 108 height 34
